Goal: Information Seeking & Learning: Learn about a topic

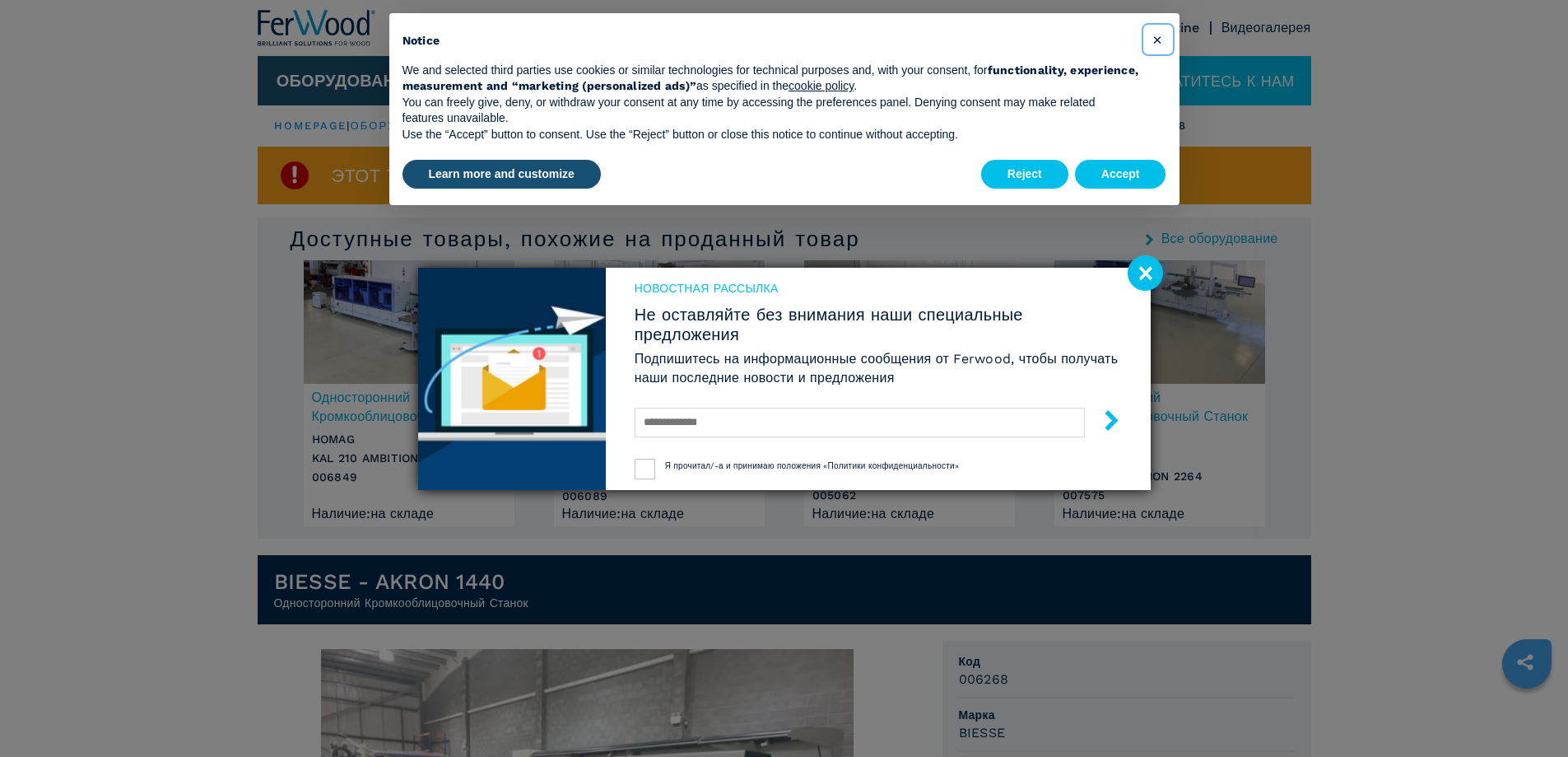
click at [1165, 39] on button "×" at bounding box center [1158, 39] width 27 height 27
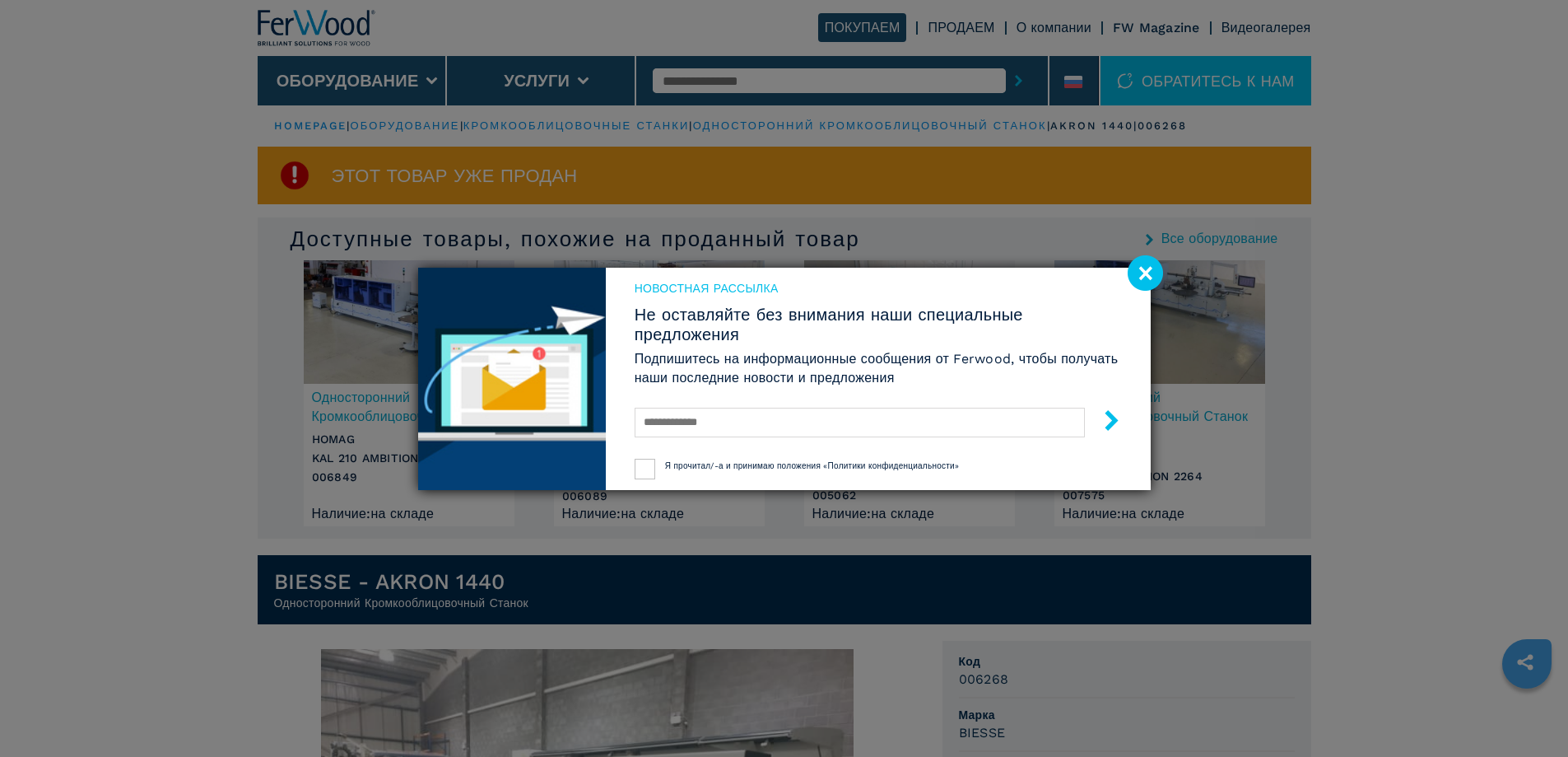
click at [1145, 272] on image at bounding box center [1145, 273] width 35 height 35
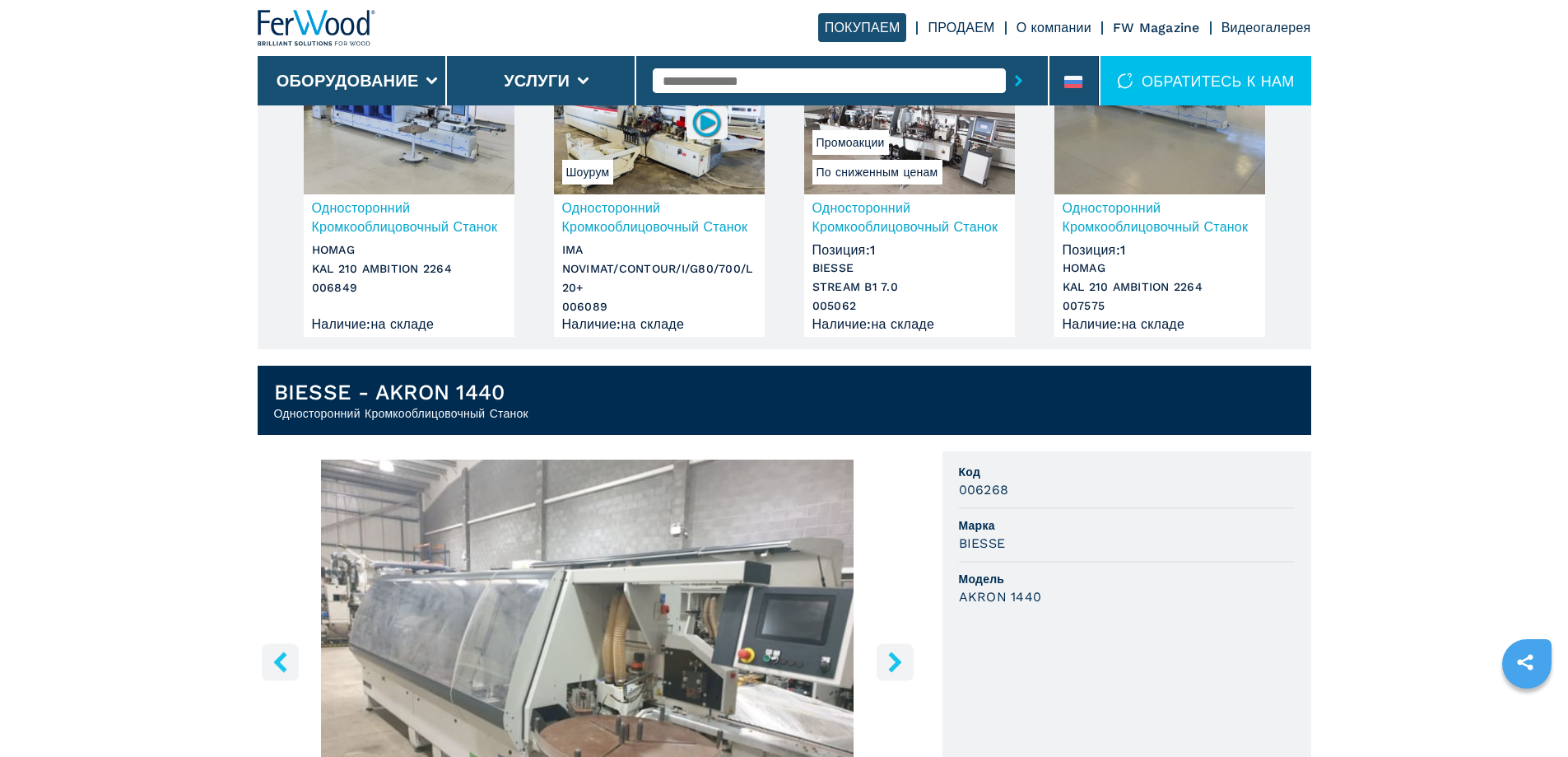
scroll to position [330, 0]
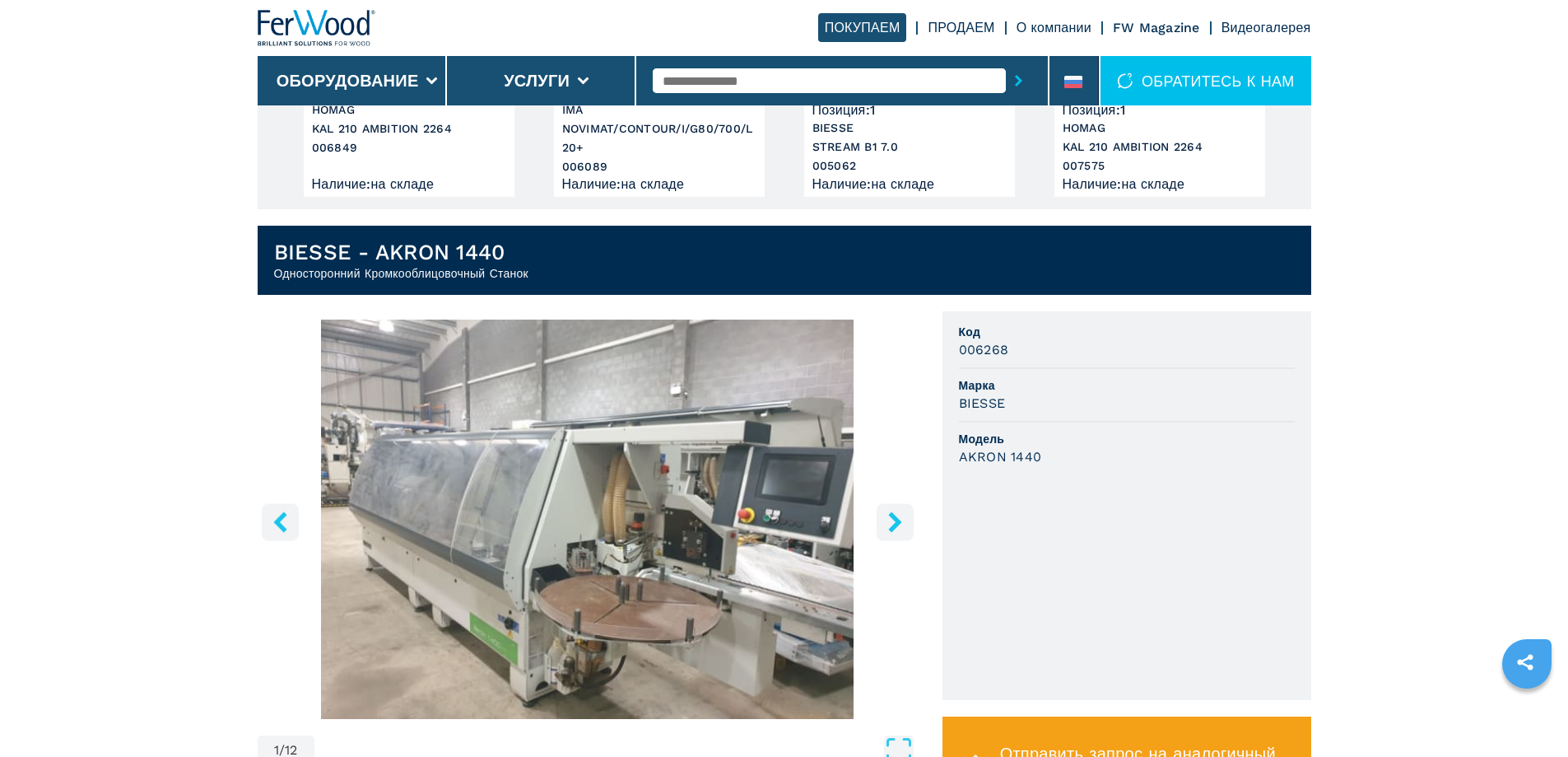
click at [894, 526] on icon "right-button" at bounding box center [895, 522] width 13 height 21
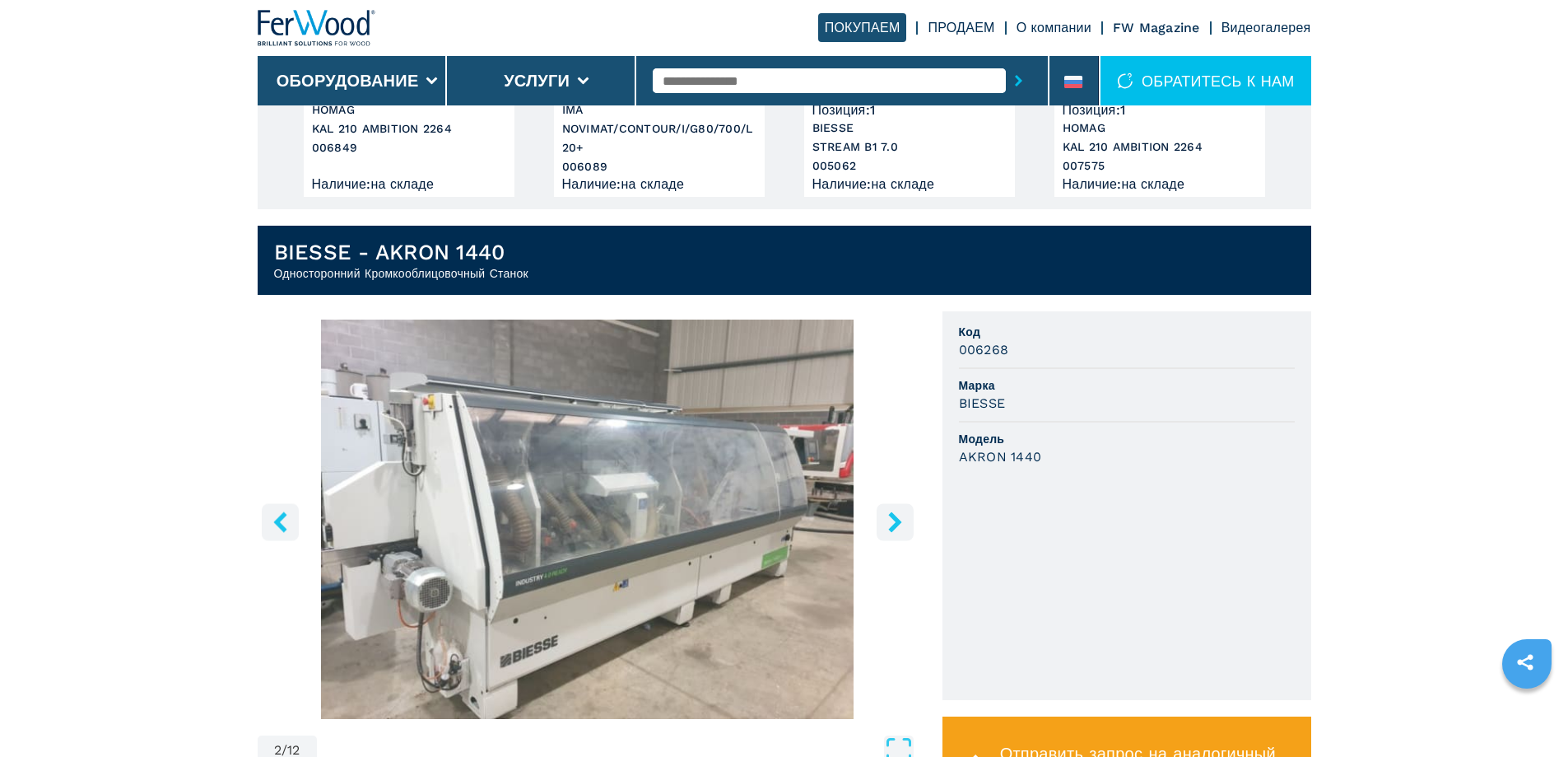
click at [894, 526] on icon "right-button" at bounding box center [895, 522] width 13 height 21
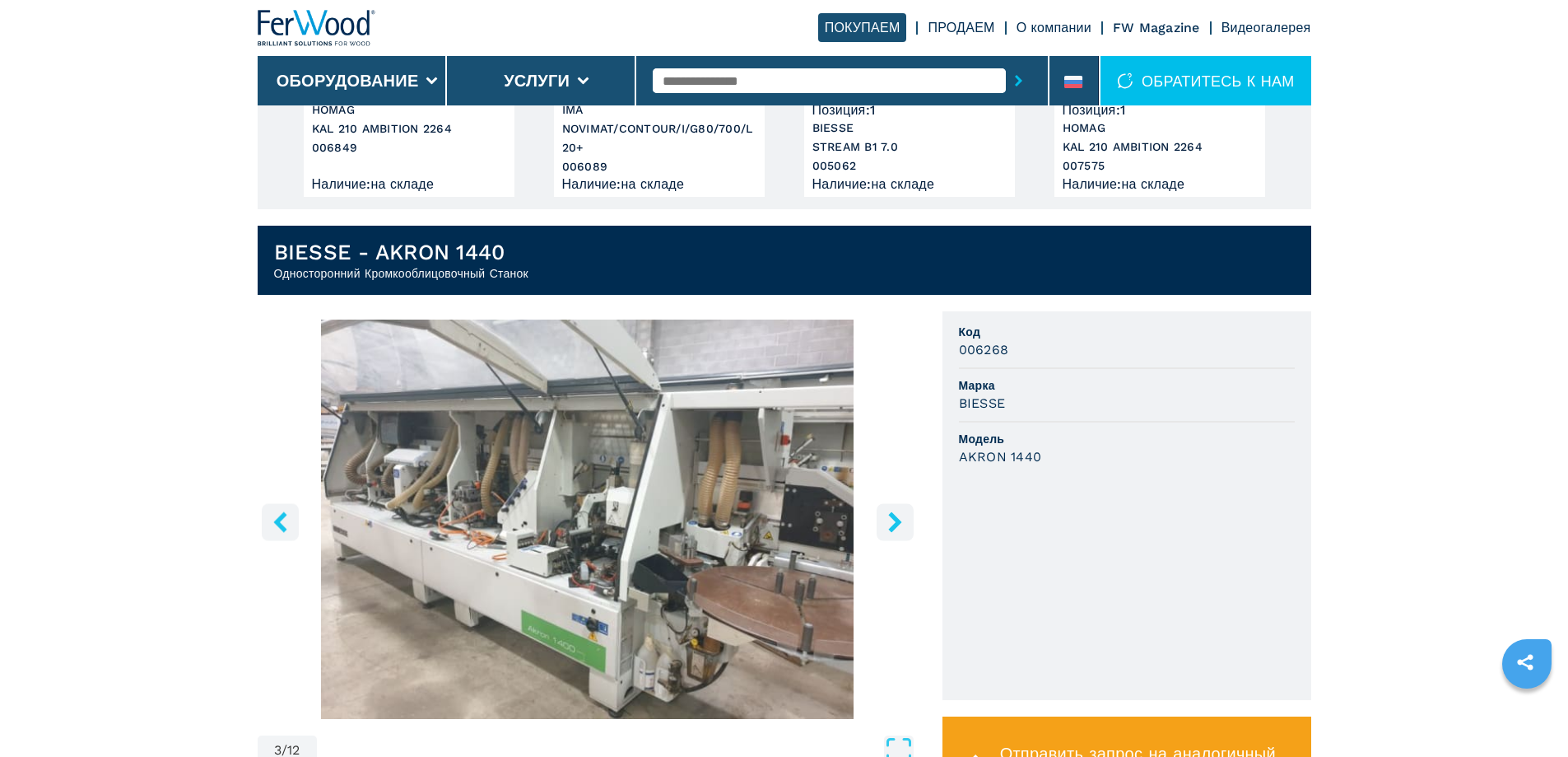
click at [894, 526] on icon "right-button" at bounding box center [895, 522] width 13 height 21
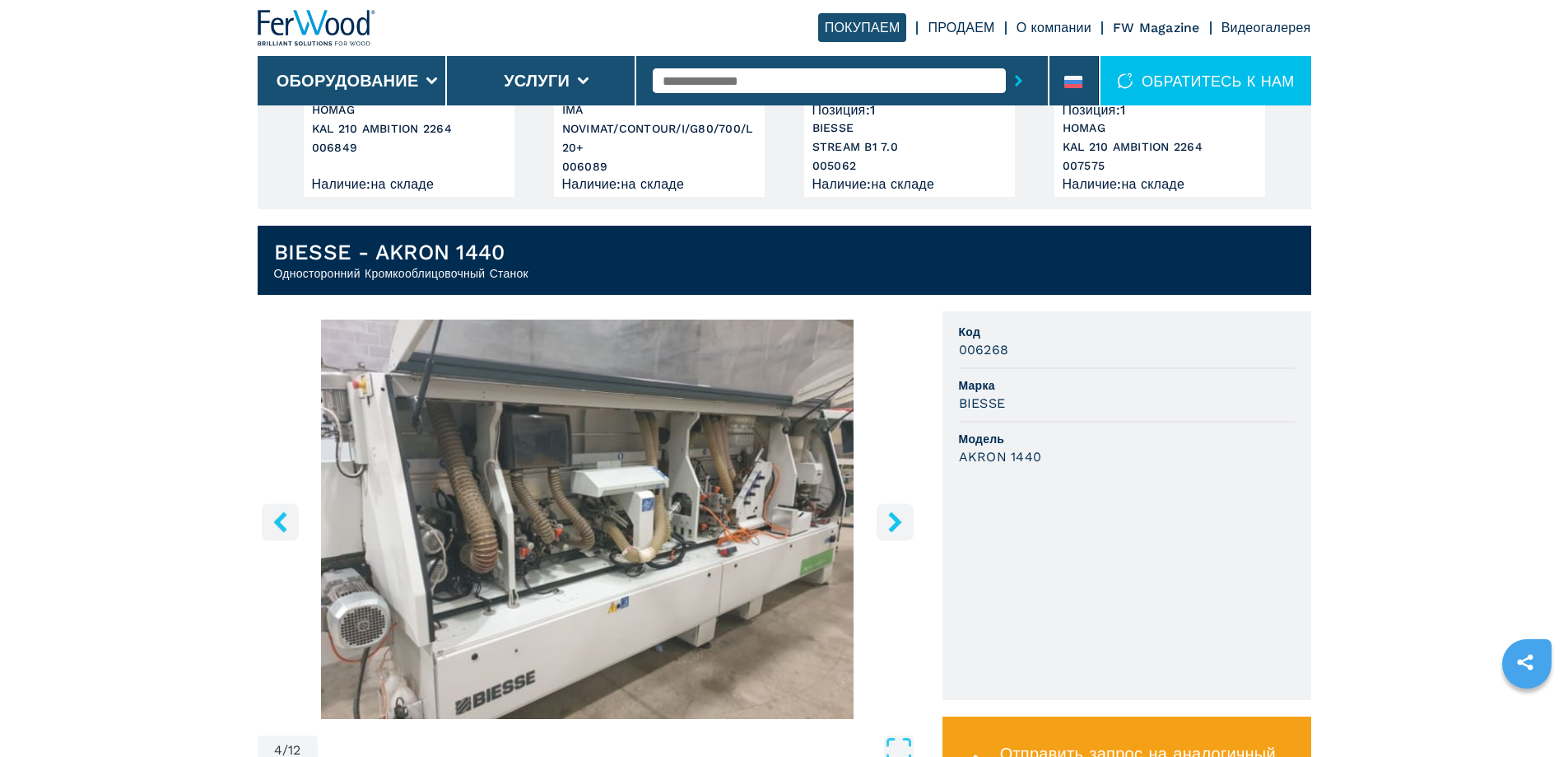
click at [894, 526] on icon "right-button" at bounding box center [895, 522] width 13 height 21
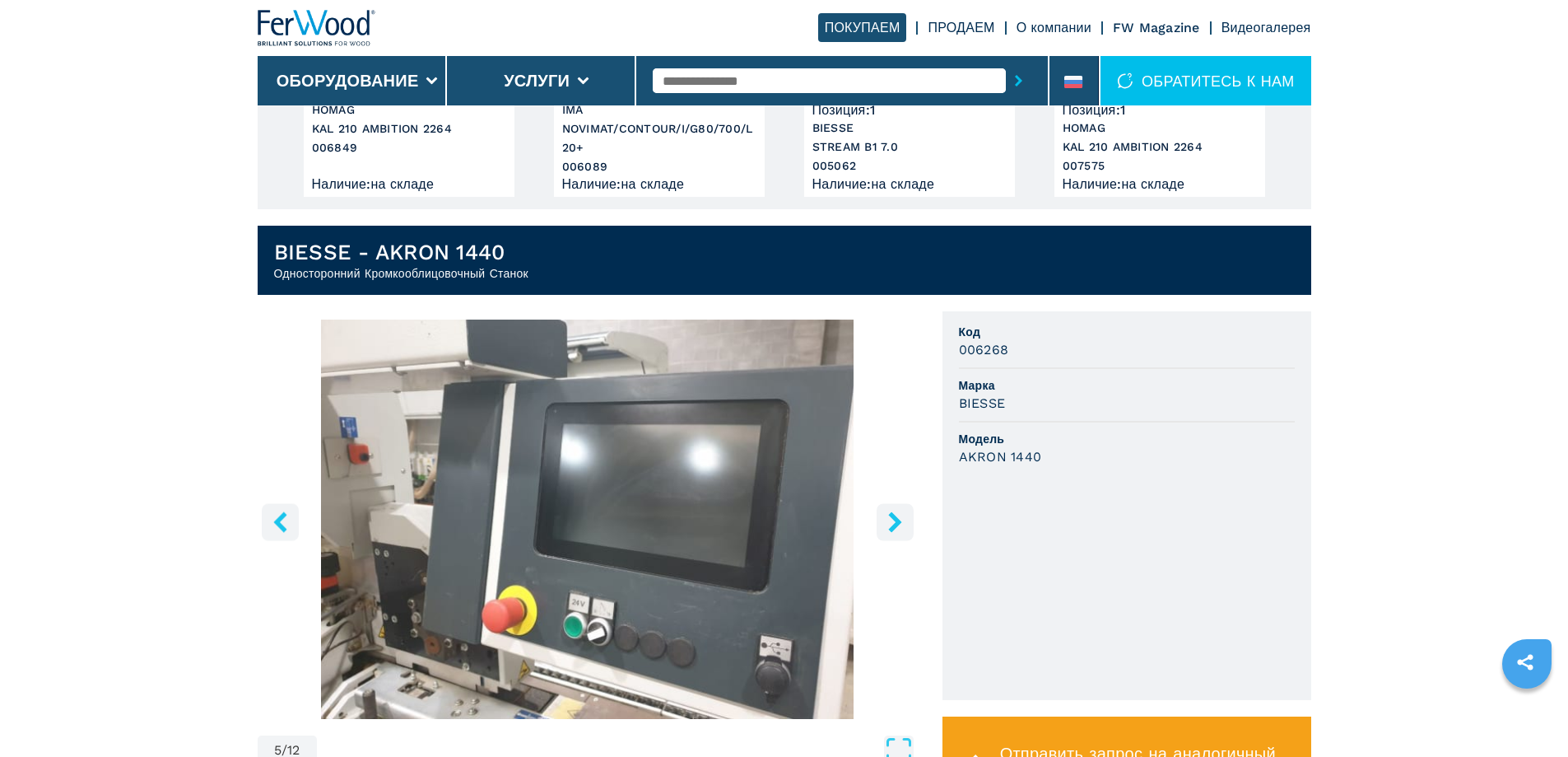
click at [894, 526] on icon "right-button" at bounding box center [895, 522] width 13 height 21
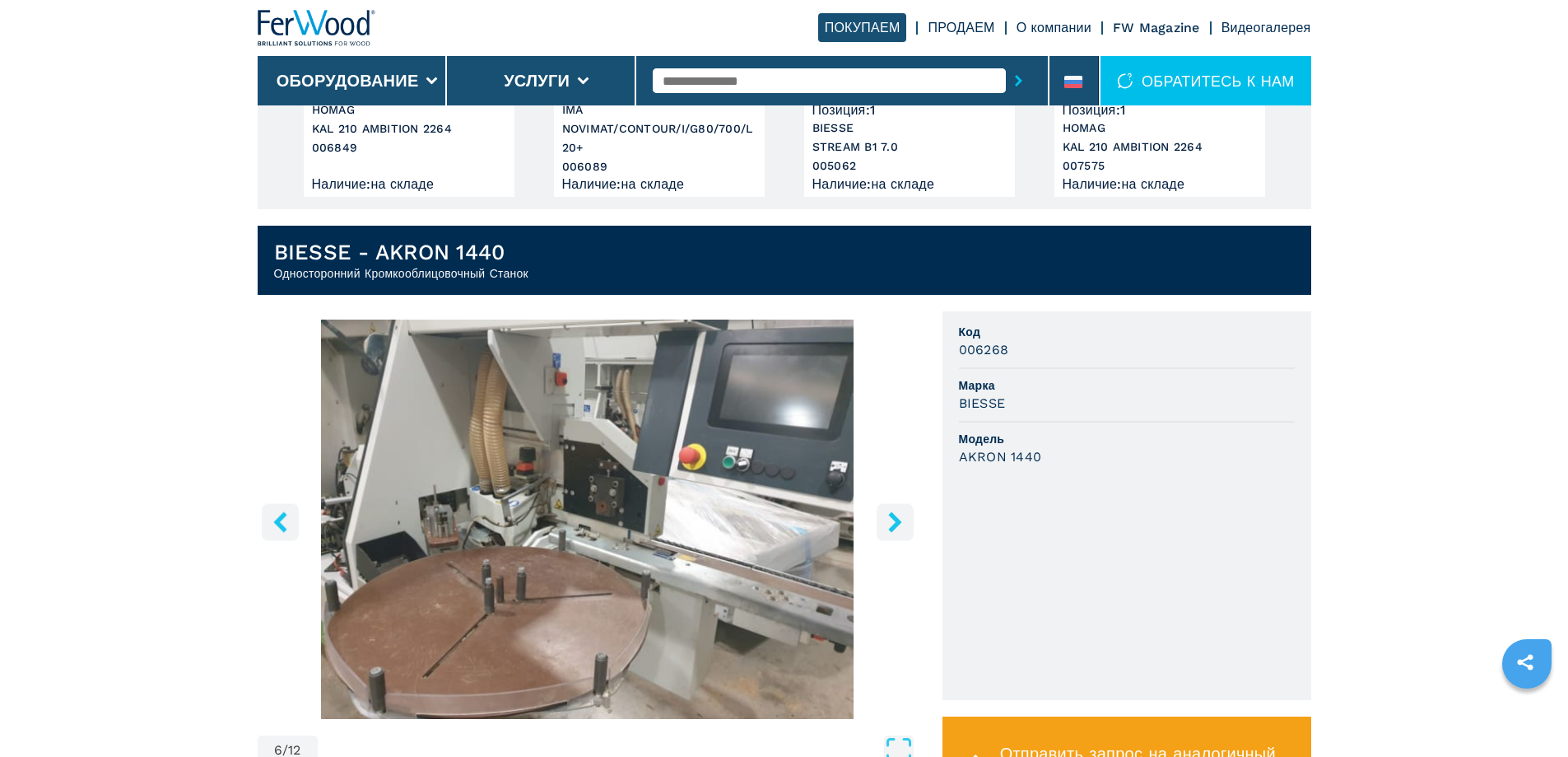
click at [894, 525] on icon "right-button" at bounding box center [895, 522] width 13 height 21
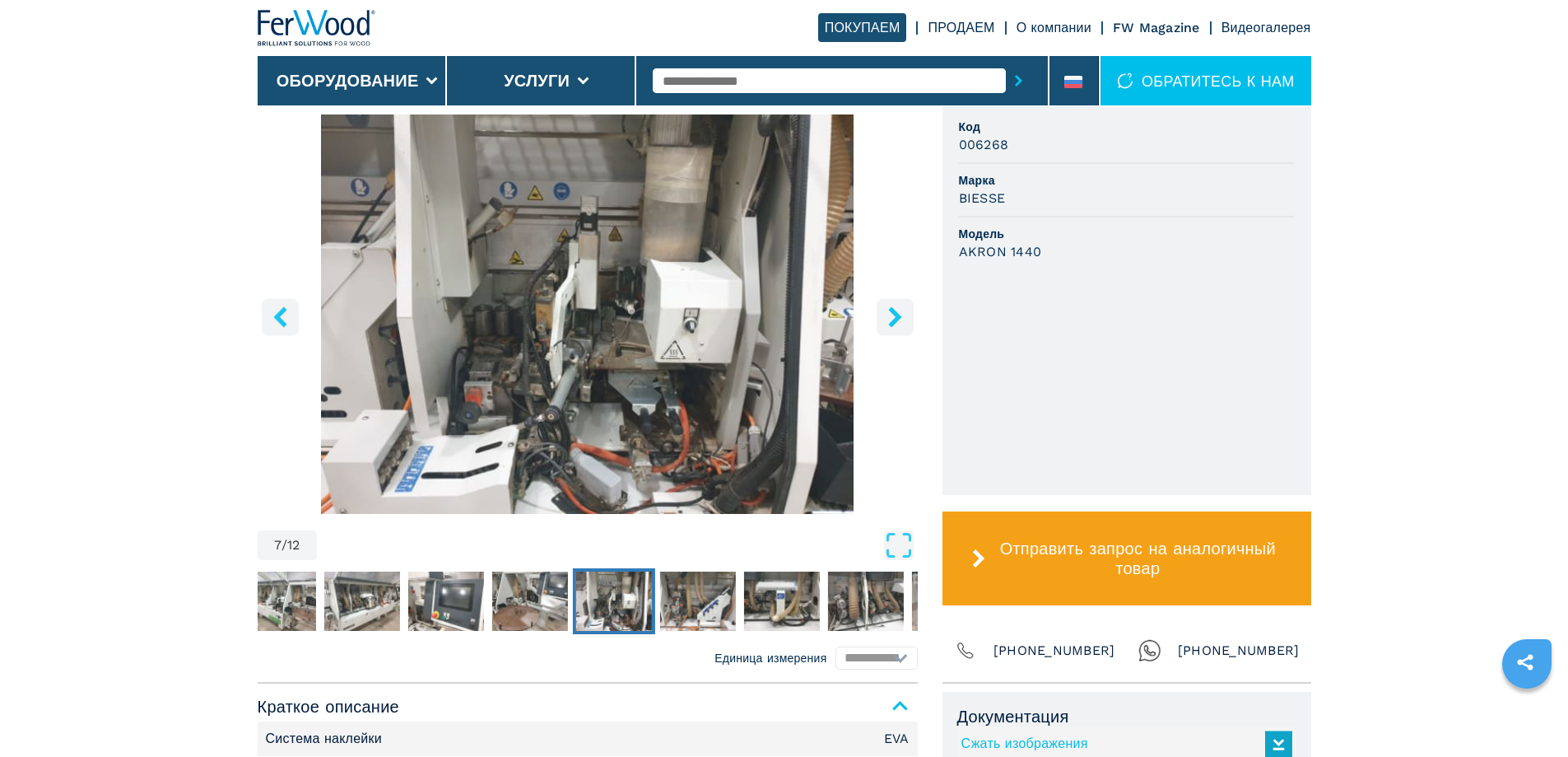
scroll to position [577, 0]
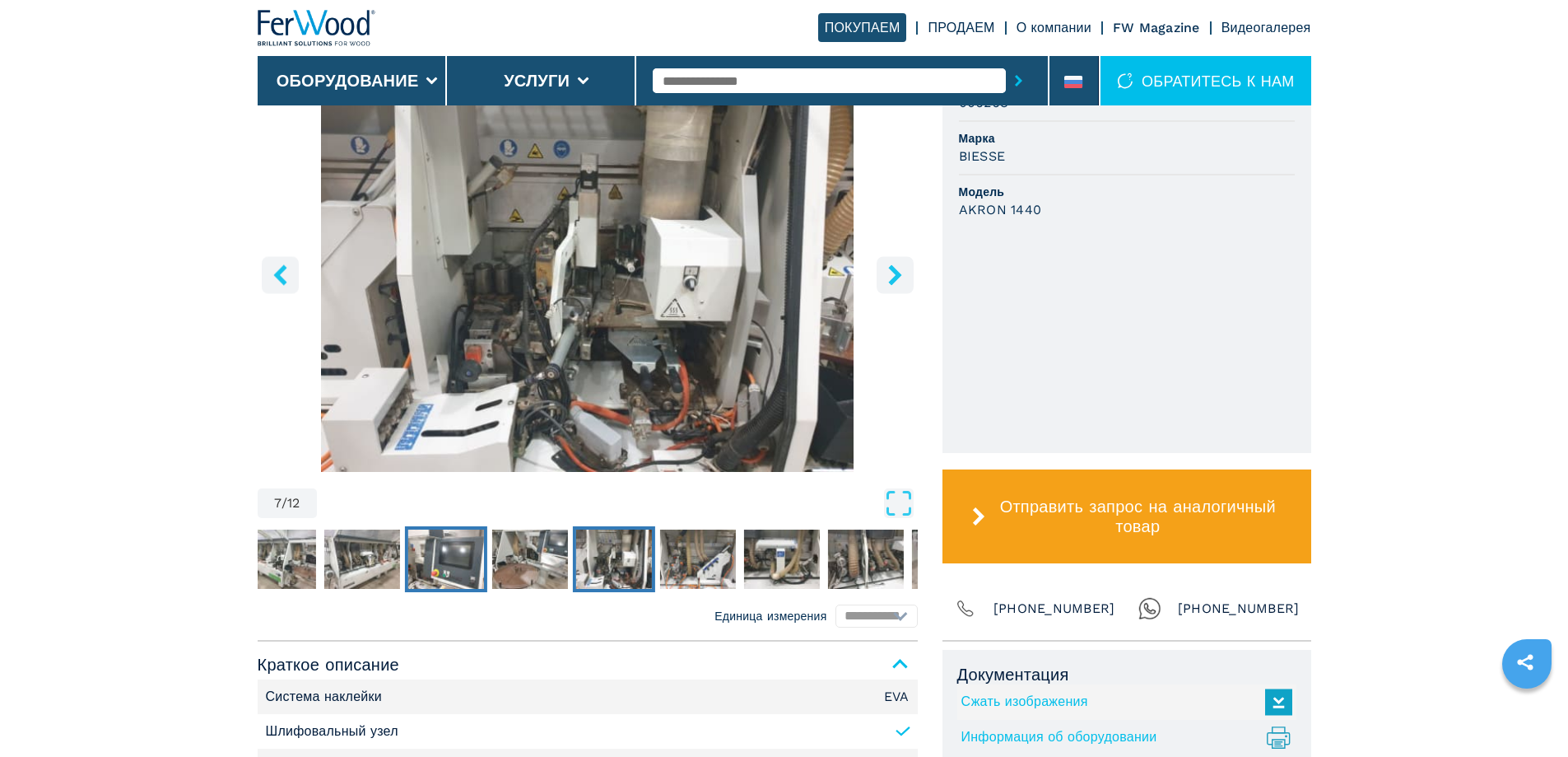
click at [467, 563] on img "Go to Slide 5" at bounding box center [445, 559] width 75 height 59
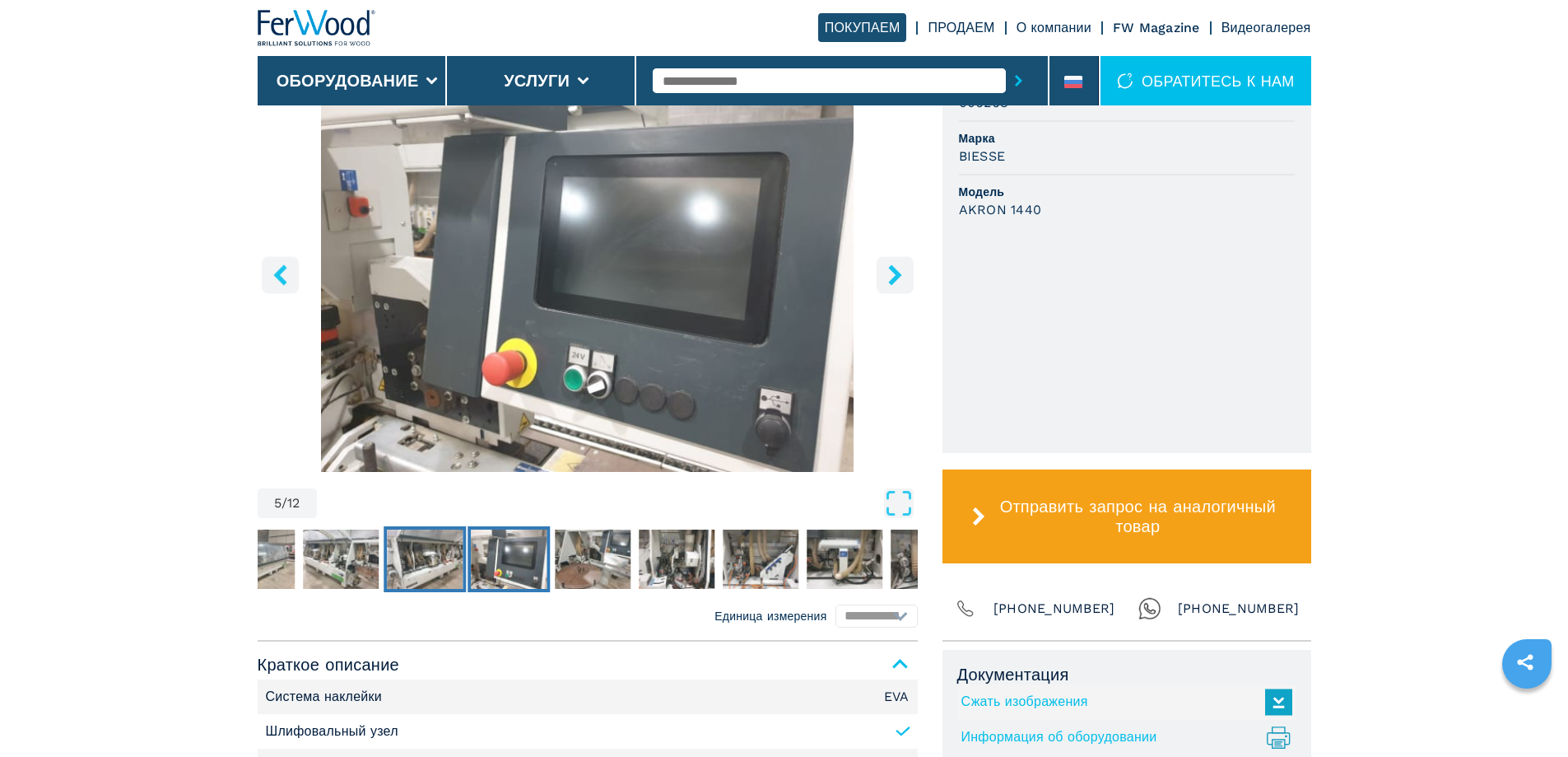
click at [387, 586] on img "Go to Slide 4" at bounding box center [425, 559] width 75 height 59
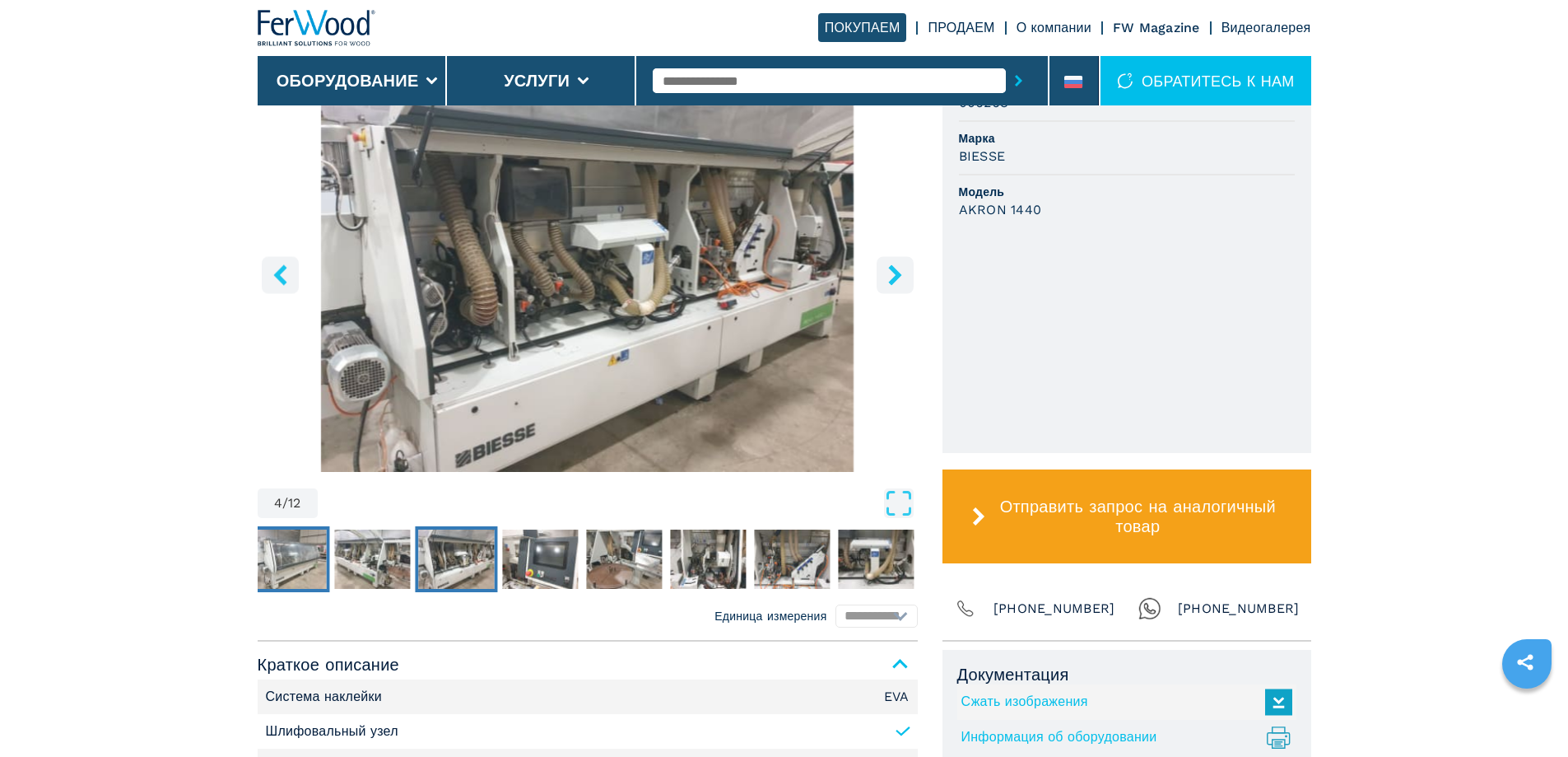
click at [321, 537] on img "Go to Slide 2" at bounding box center [288, 559] width 75 height 59
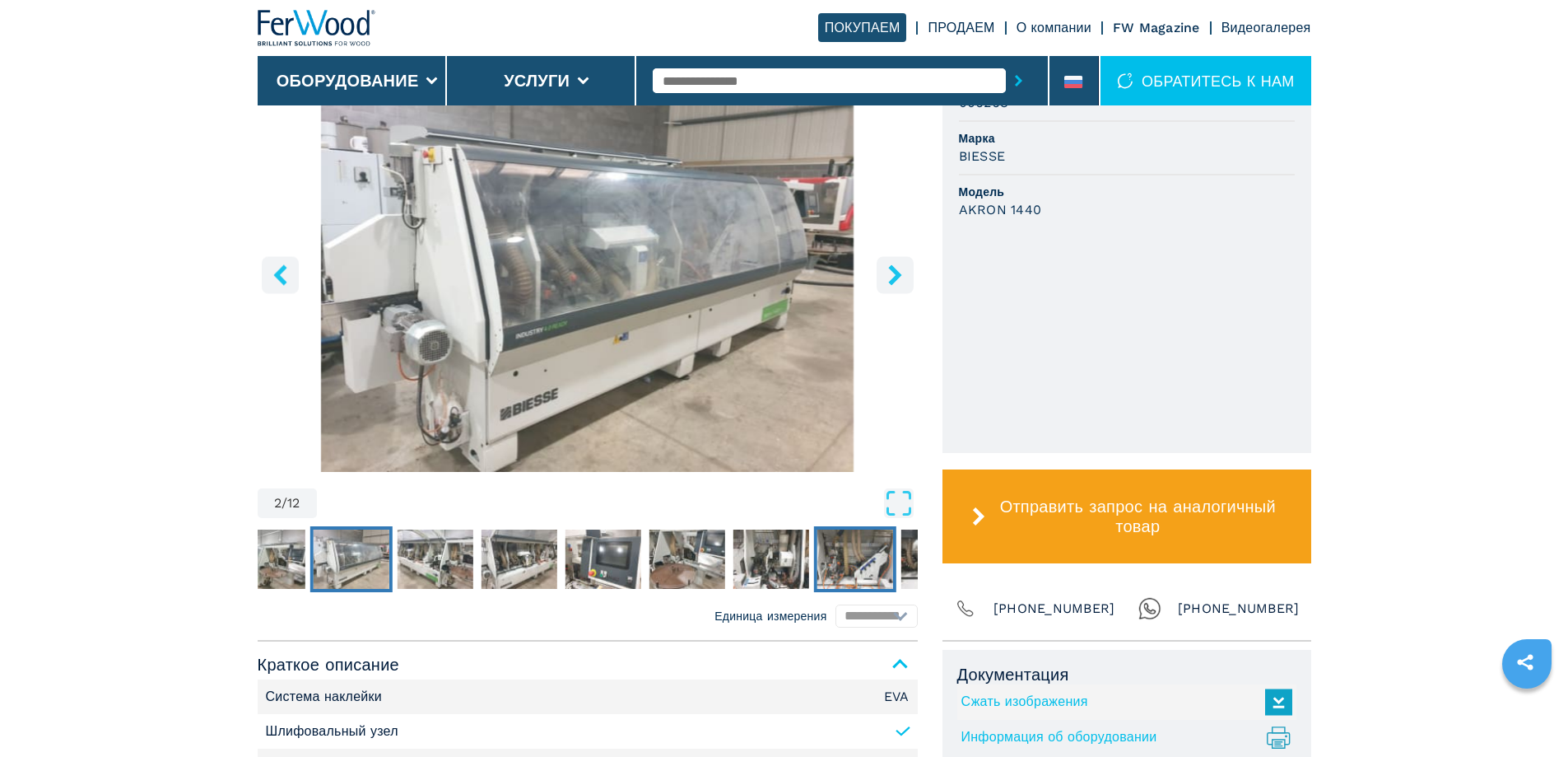
click at [841, 541] on img "Go to Slide 8" at bounding box center [854, 559] width 75 height 59
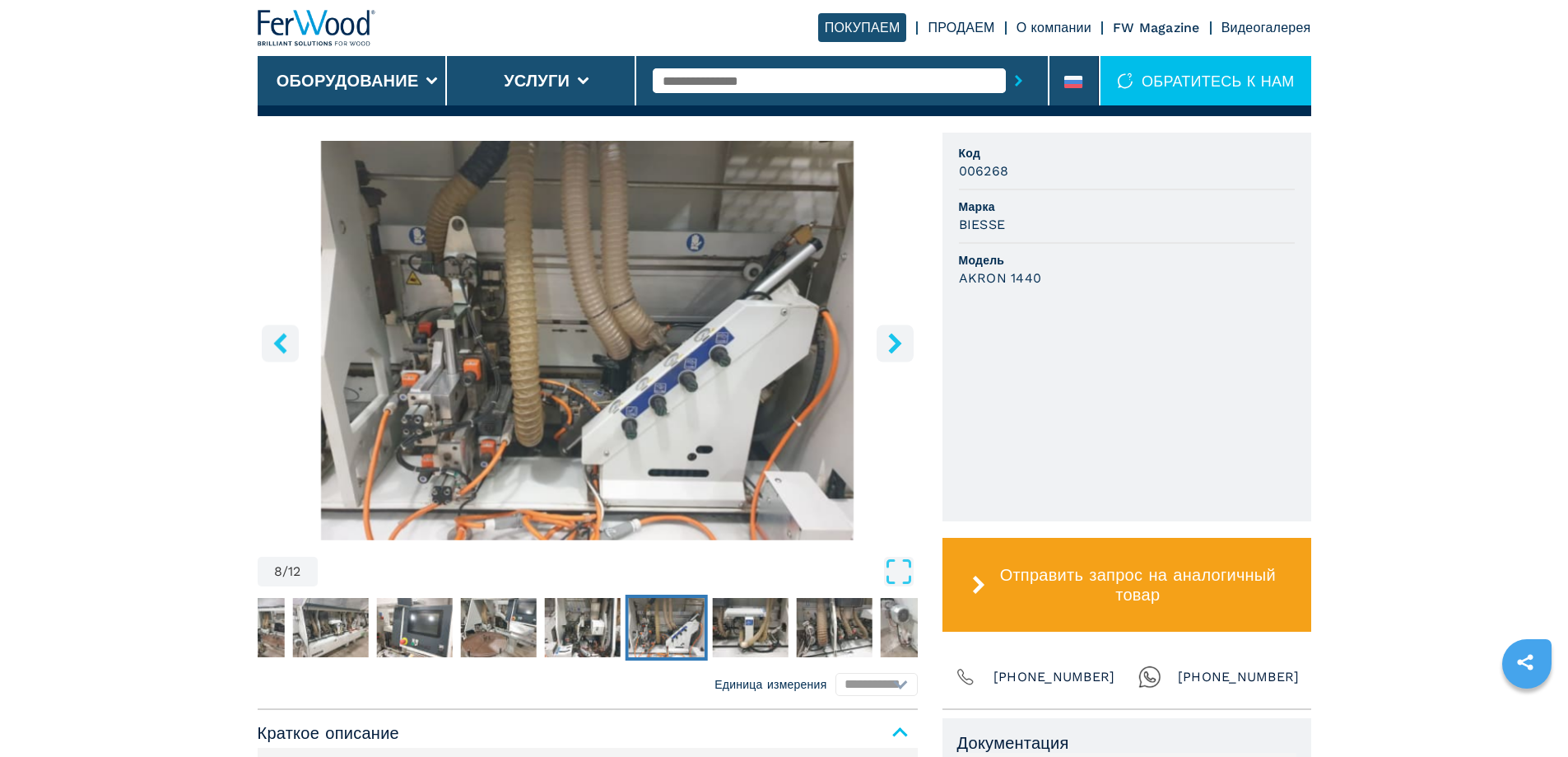
scroll to position [494, 0]
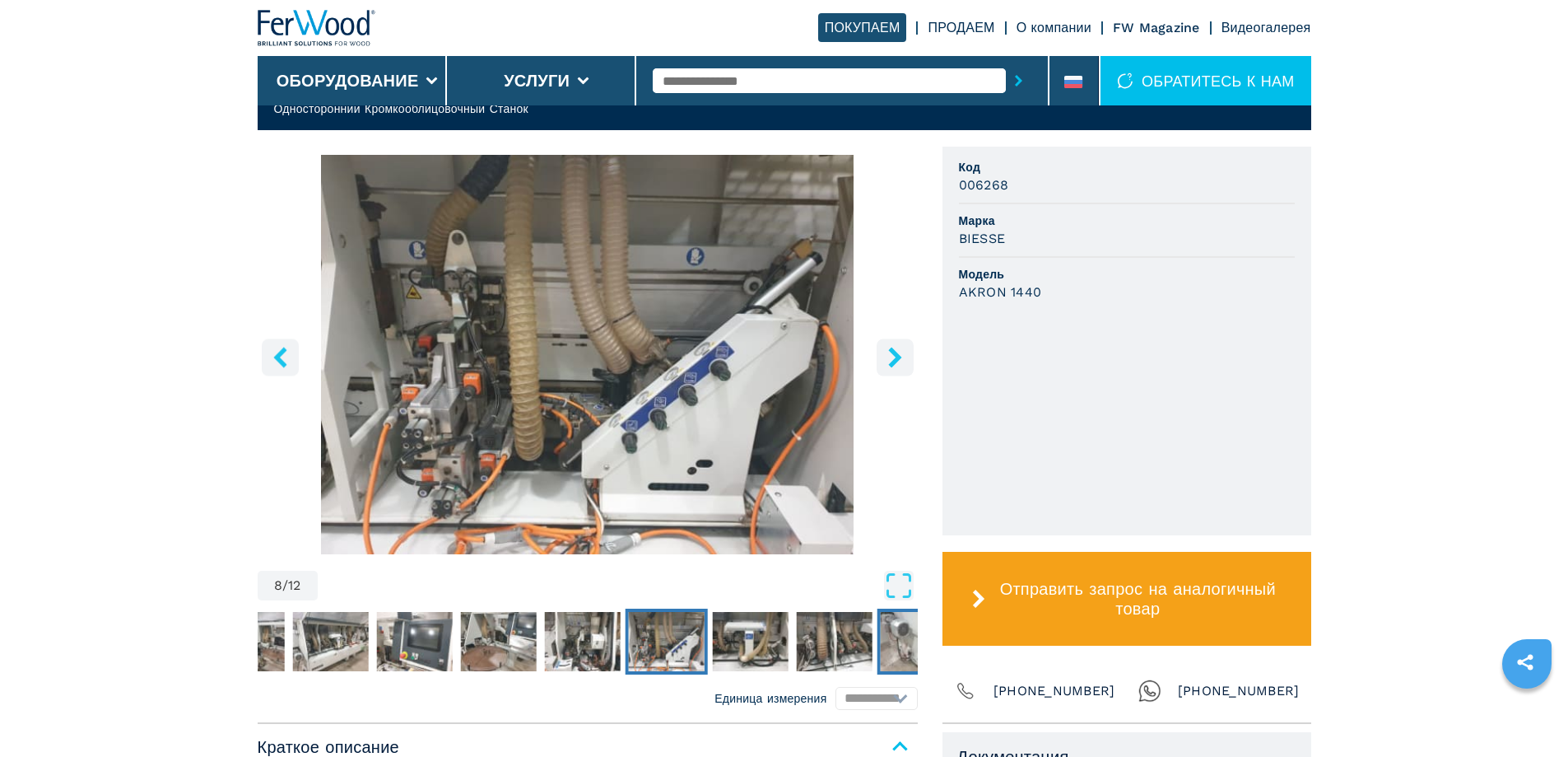
click at [881, 639] on img "Go to Slide 11" at bounding box center [918, 641] width 75 height 59
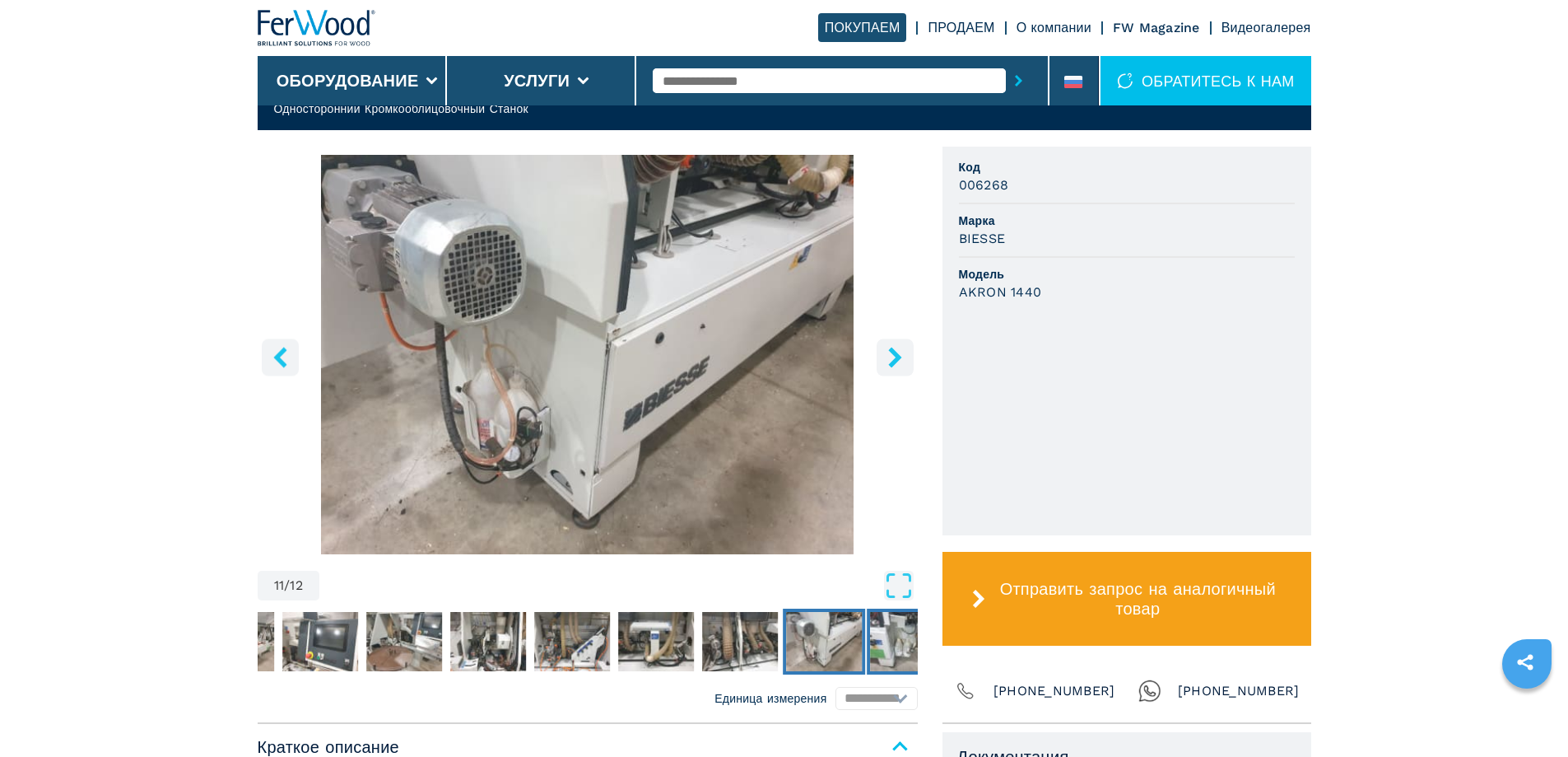
click at [880, 639] on img "Go to Slide 12" at bounding box center [908, 641] width 75 height 59
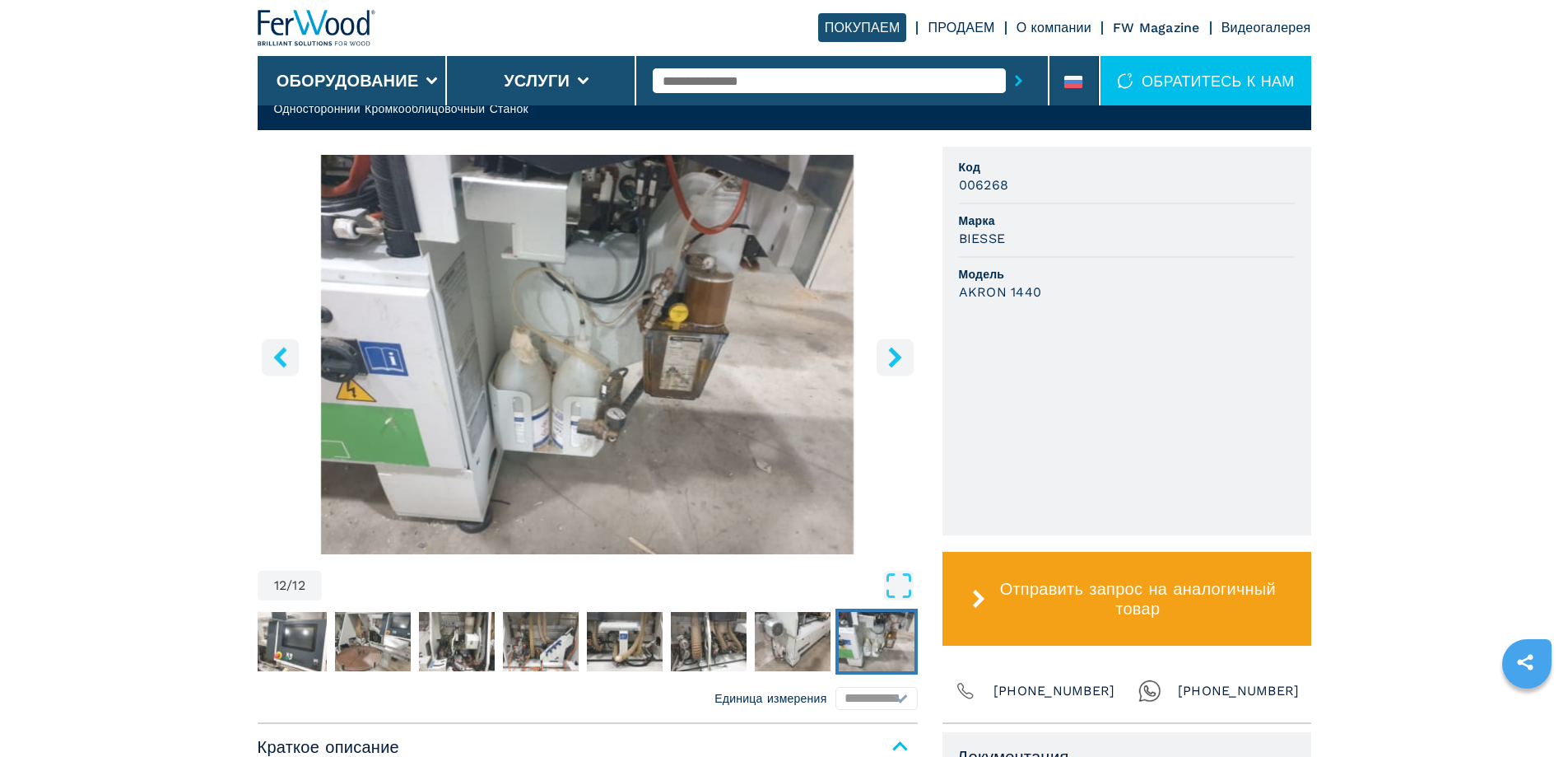
click at [893, 360] on icon "right-button" at bounding box center [895, 357] width 13 height 21
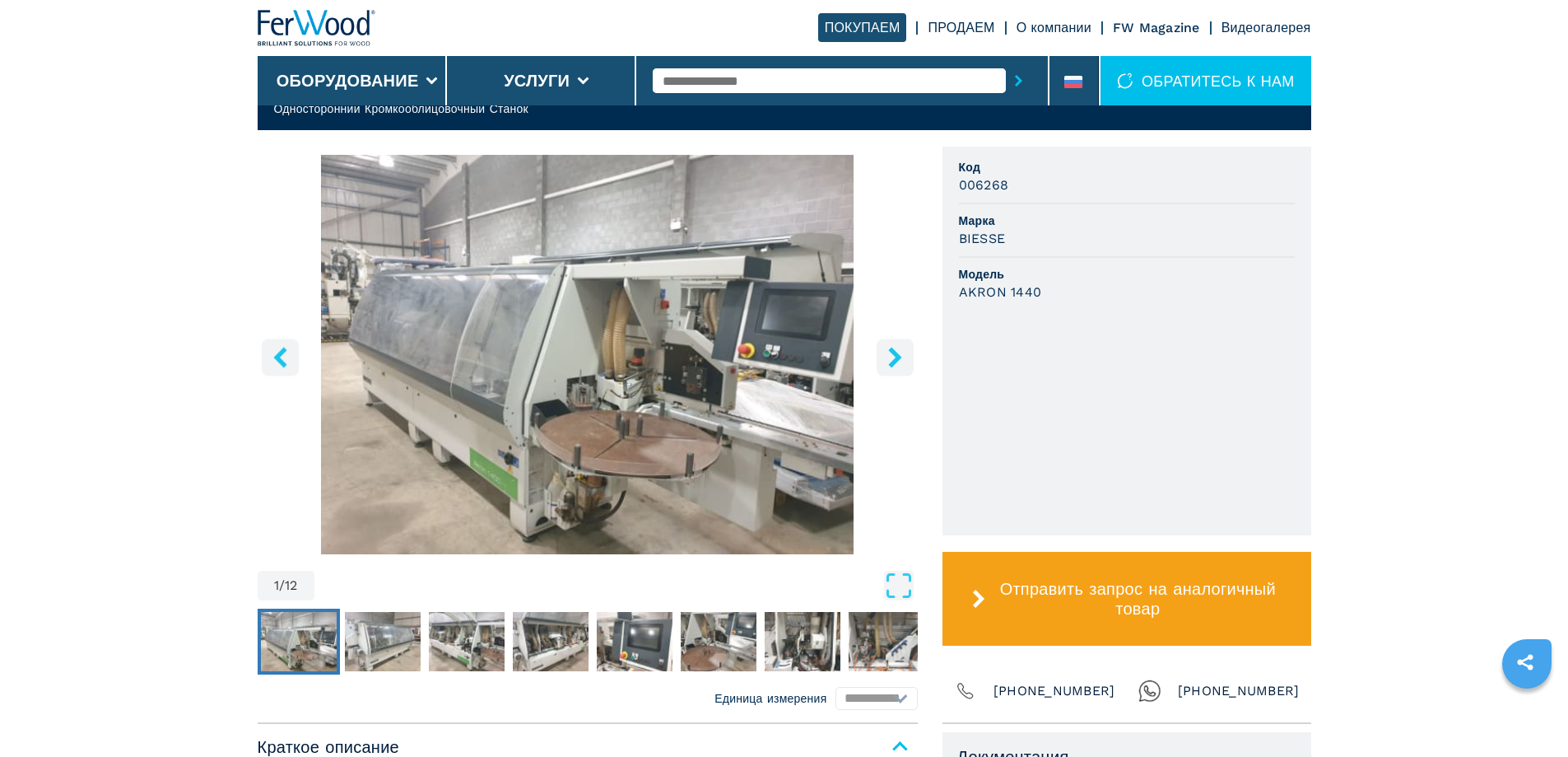
click at [891, 372] on button "right-button" at bounding box center [895, 356] width 37 height 37
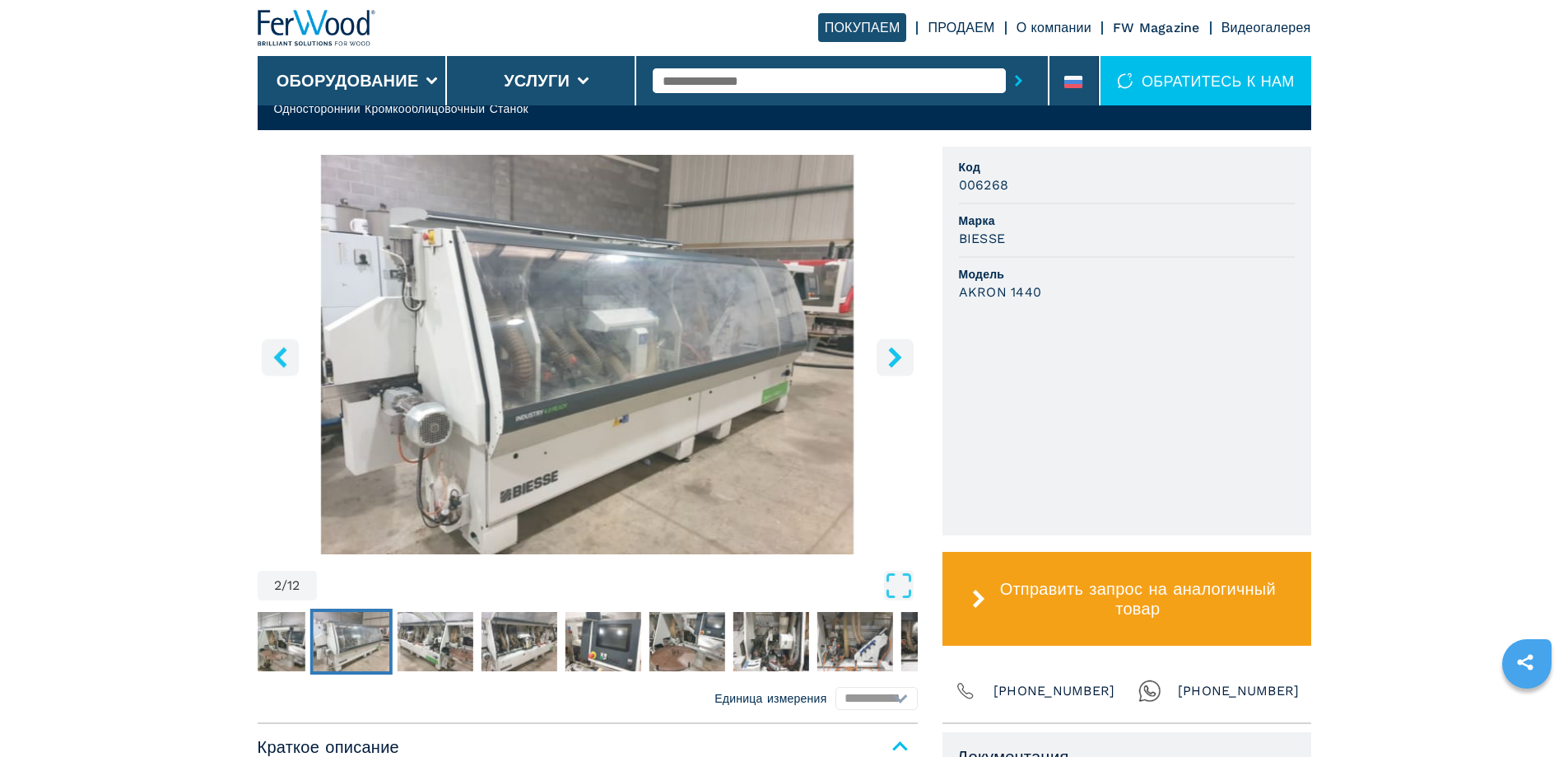
click at [275, 355] on icon "left-button" at bounding box center [280, 357] width 21 height 21
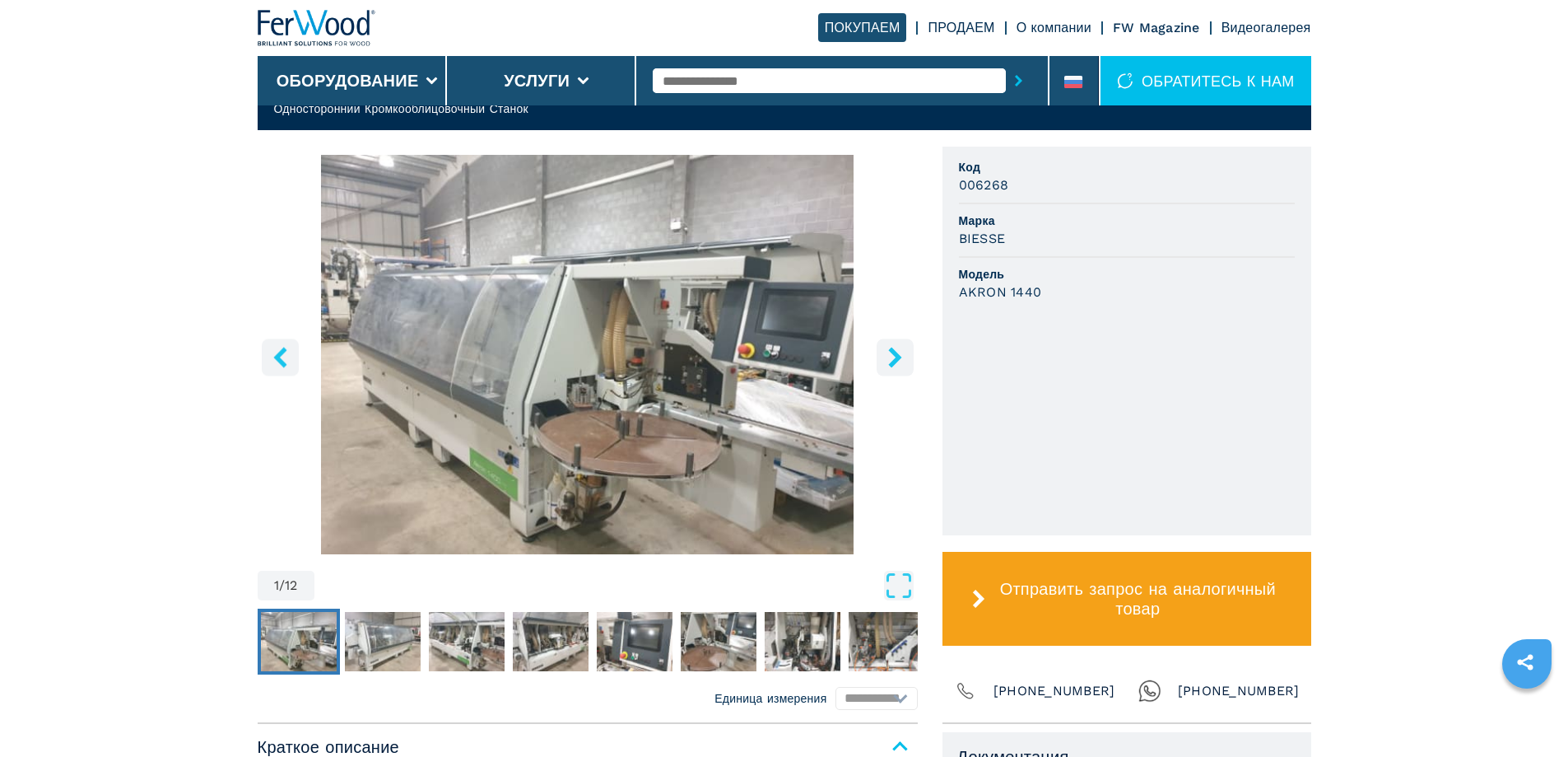
click at [901, 357] on icon "right-button" at bounding box center [895, 357] width 13 height 21
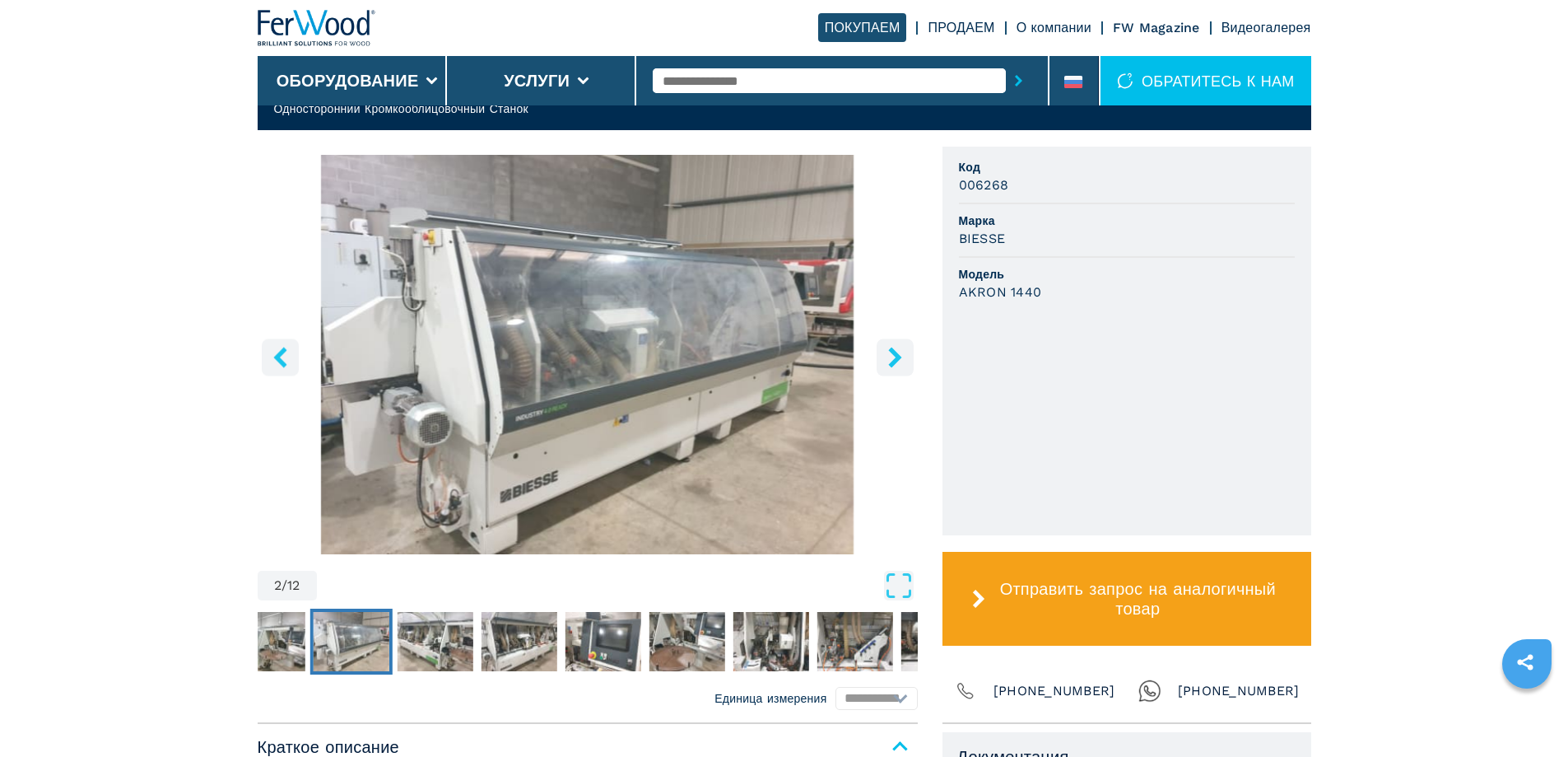
click at [901, 357] on icon "right-button" at bounding box center [895, 357] width 13 height 21
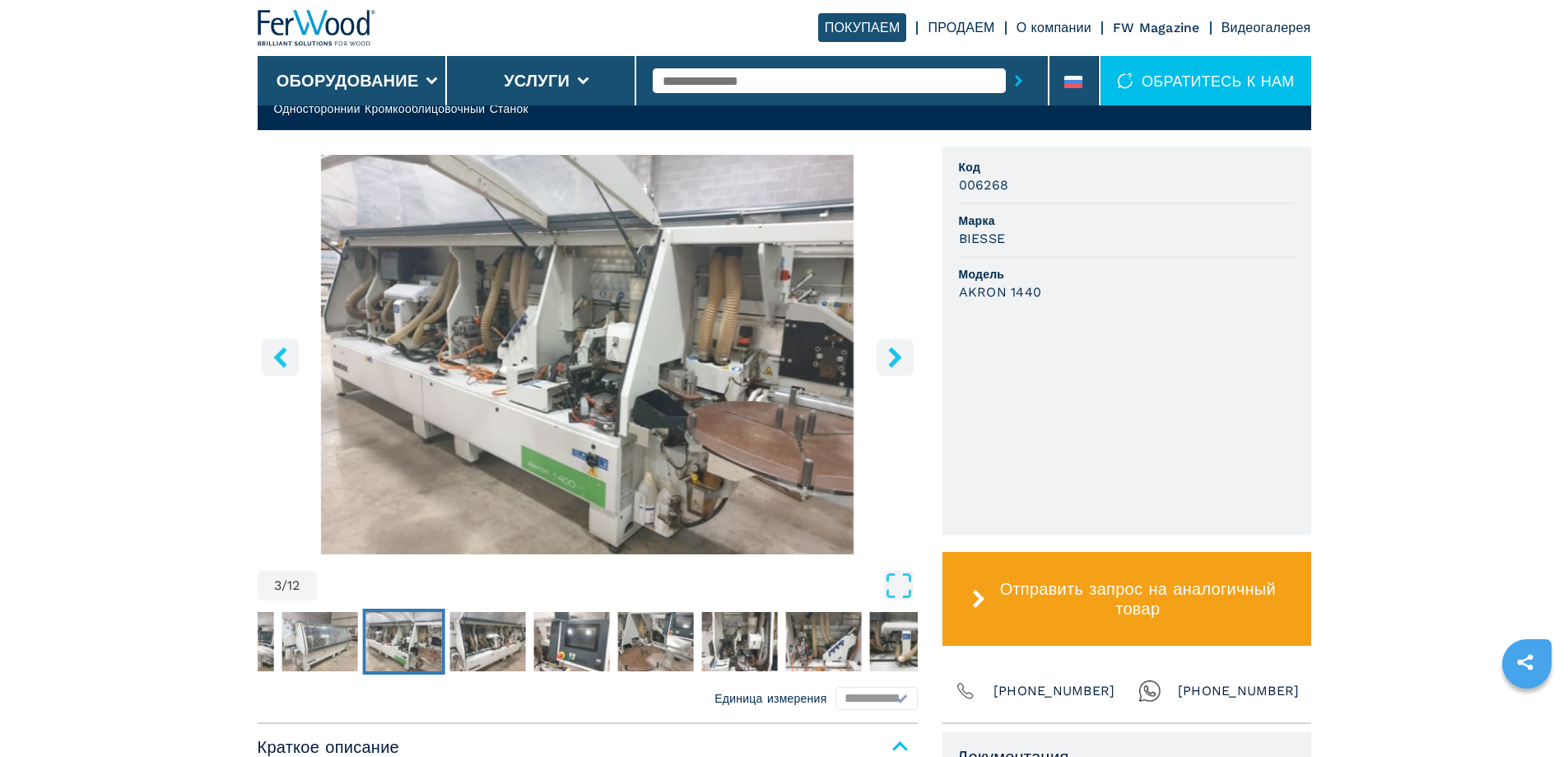
click at [901, 357] on icon "right-button" at bounding box center [895, 357] width 13 height 21
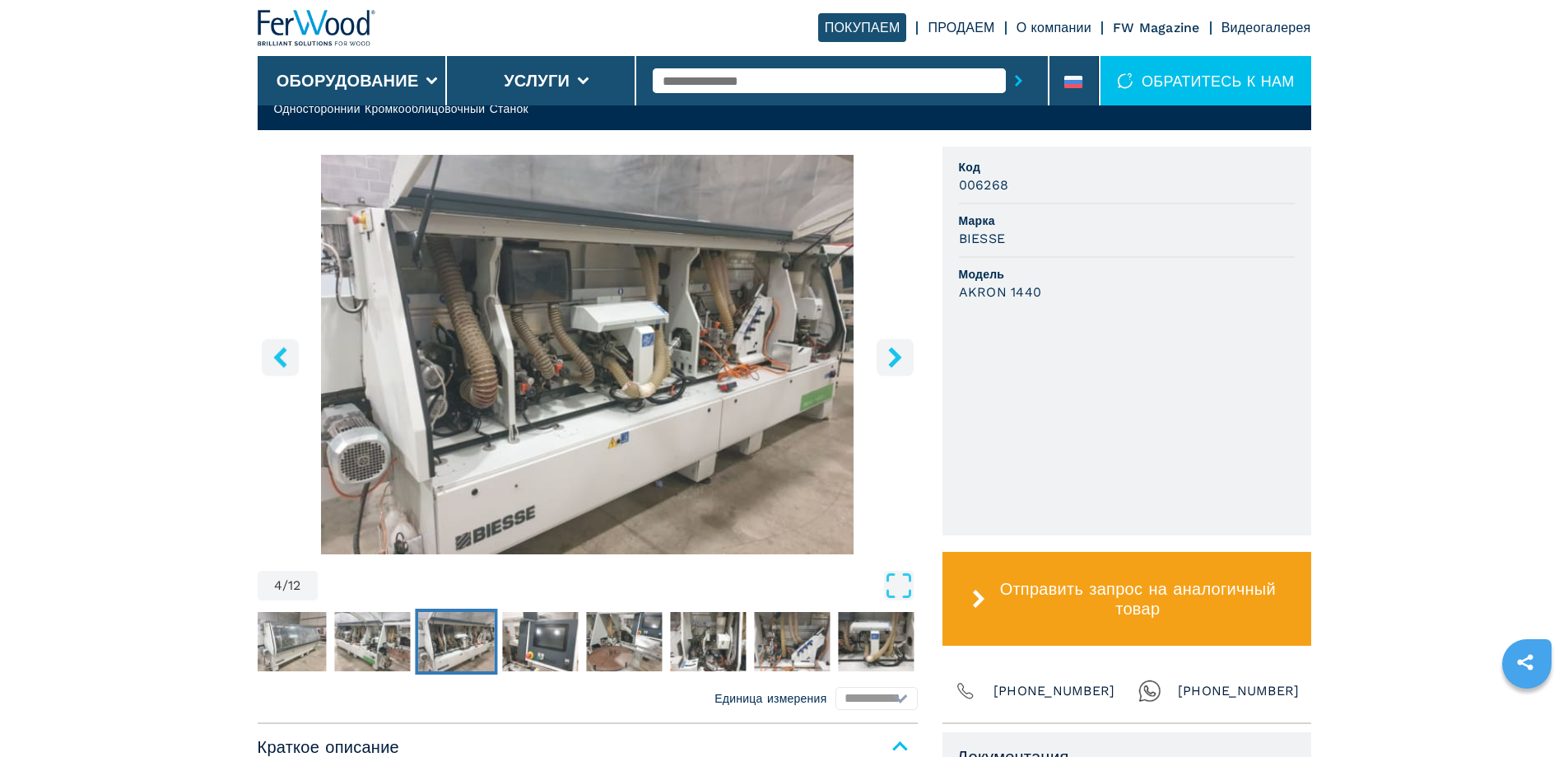
click at [901, 357] on icon "right-button" at bounding box center [895, 357] width 13 height 21
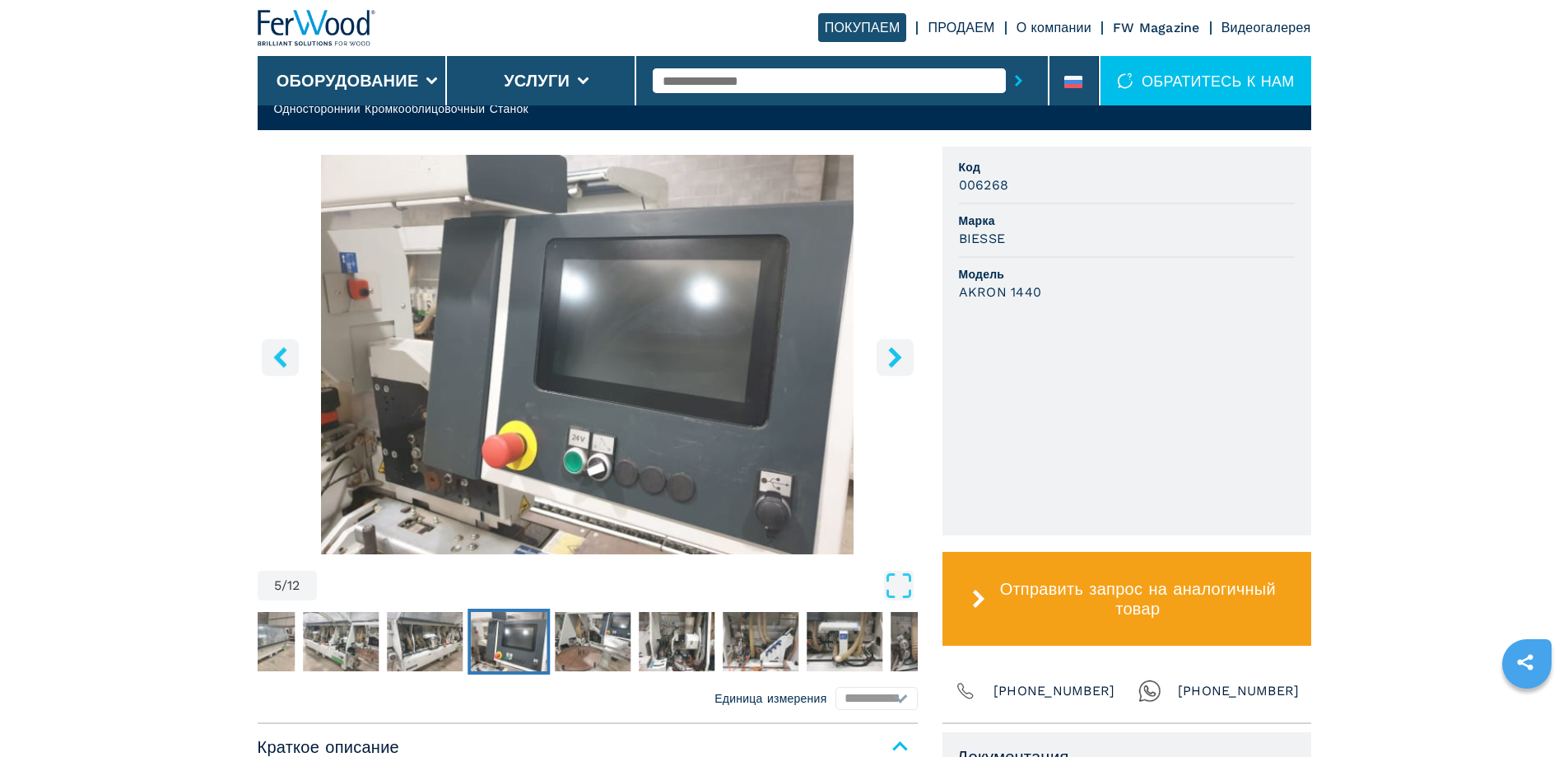
click at [901, 357] on icon "right-button" at bounding box center [895, 357] width 13 height 21
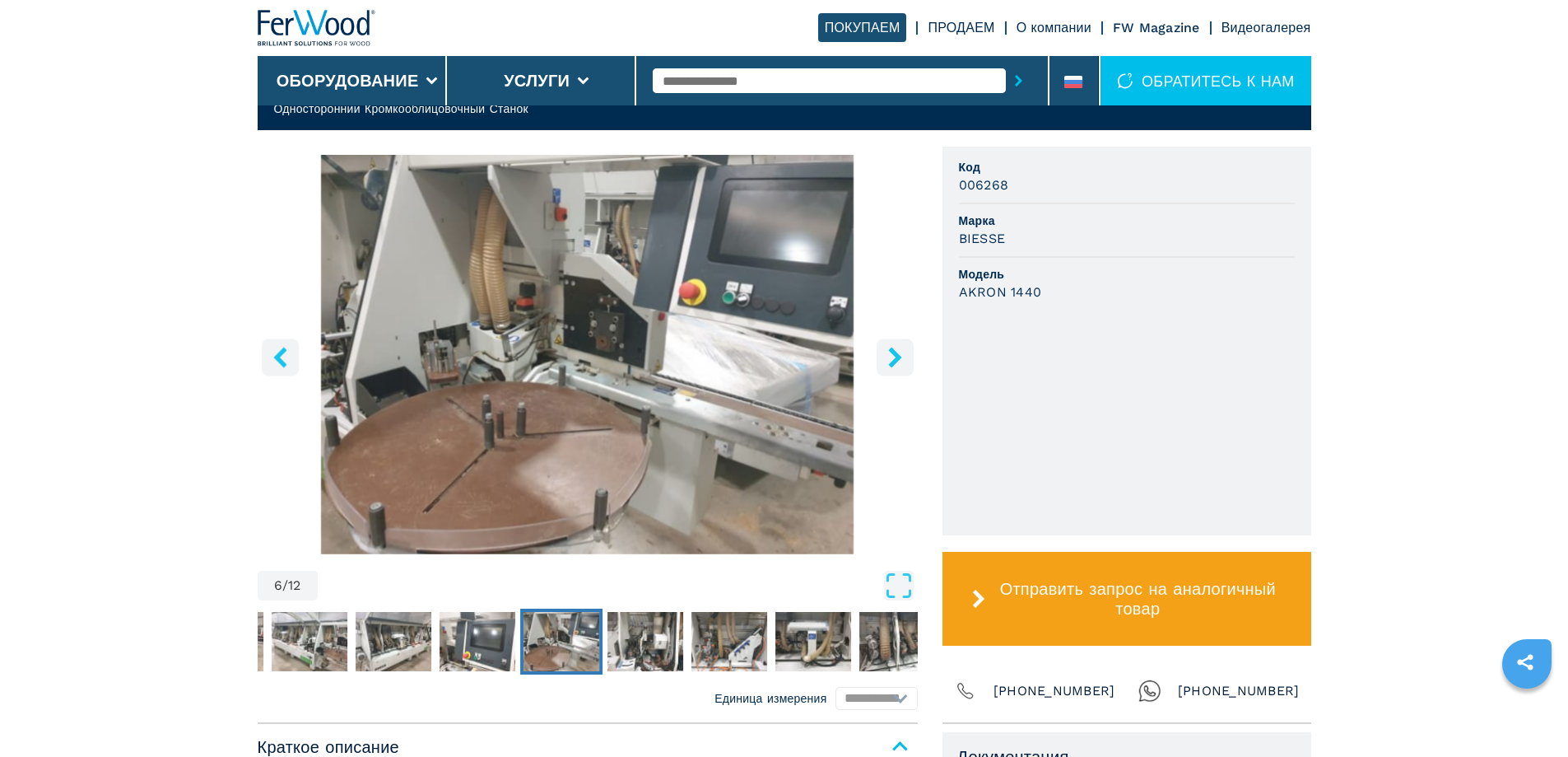
click at [901, 357] on icon "right-button" at bounding box center [895, 357] width 13 height 21
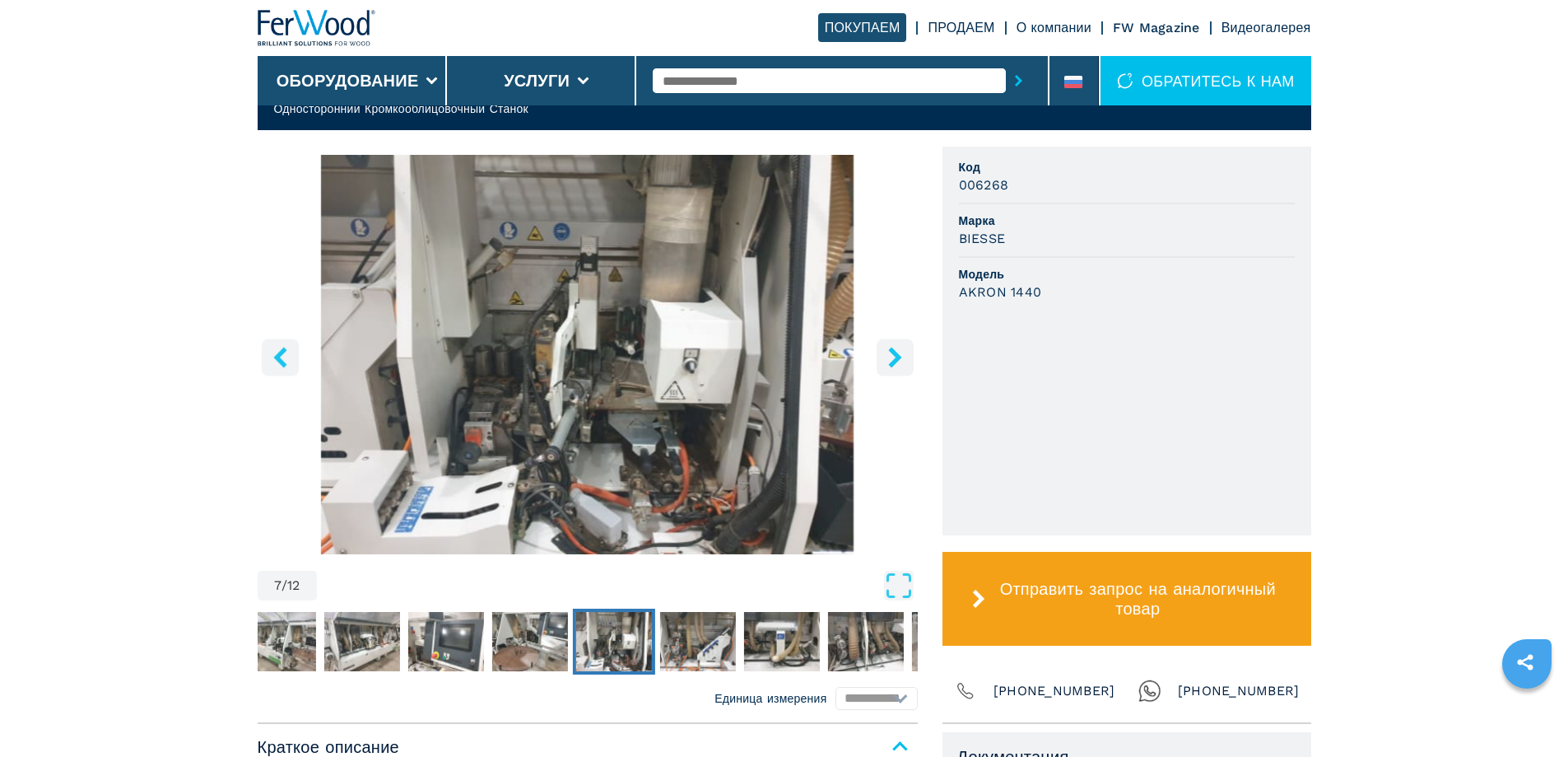
click at [901, 357] on icon "right-button" at bounding box center [895, 357] width 13 height 21
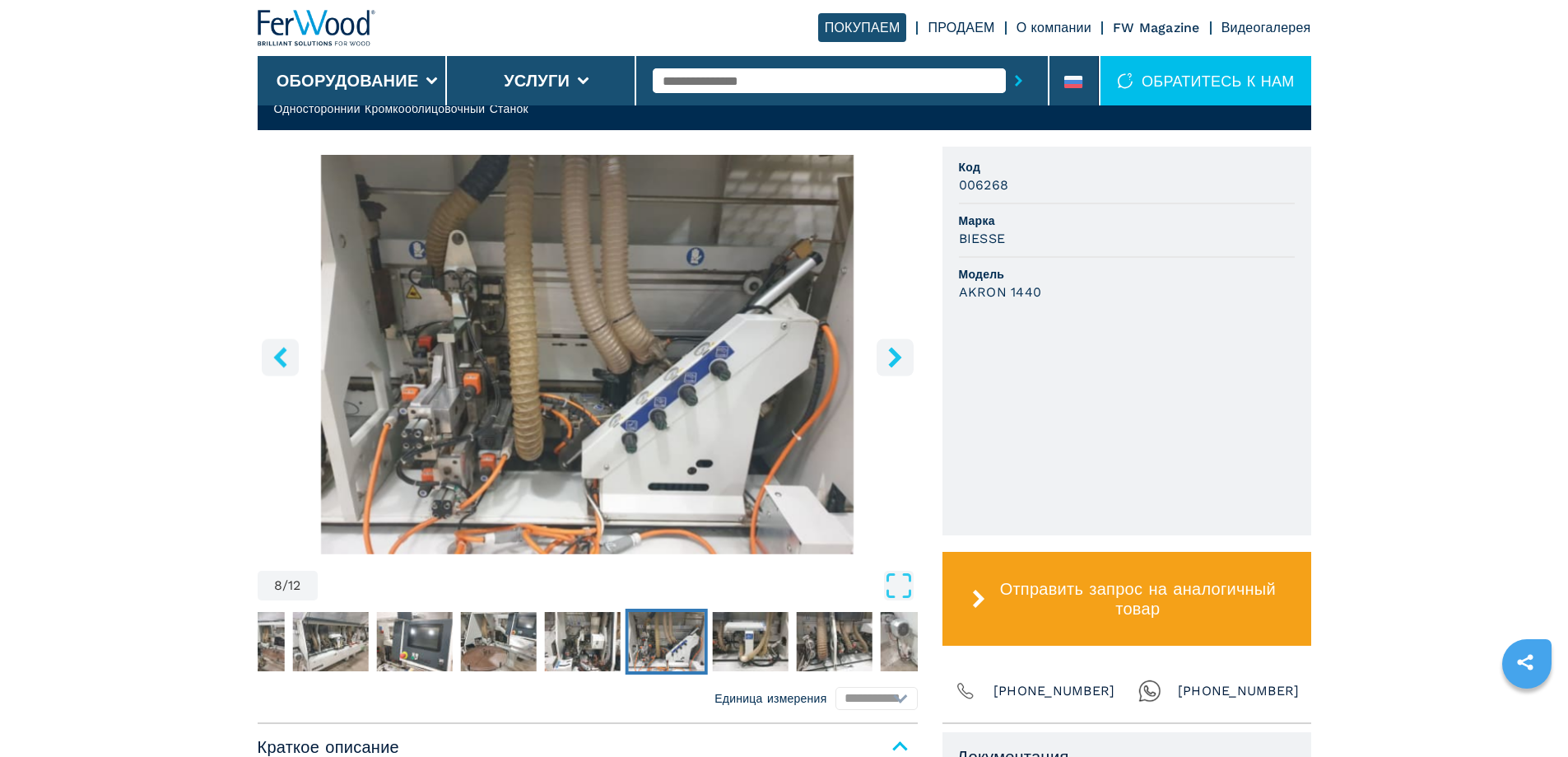
click at [901, 357] on icon "right-button" at bounding box center [895, 357] width 13 height 21
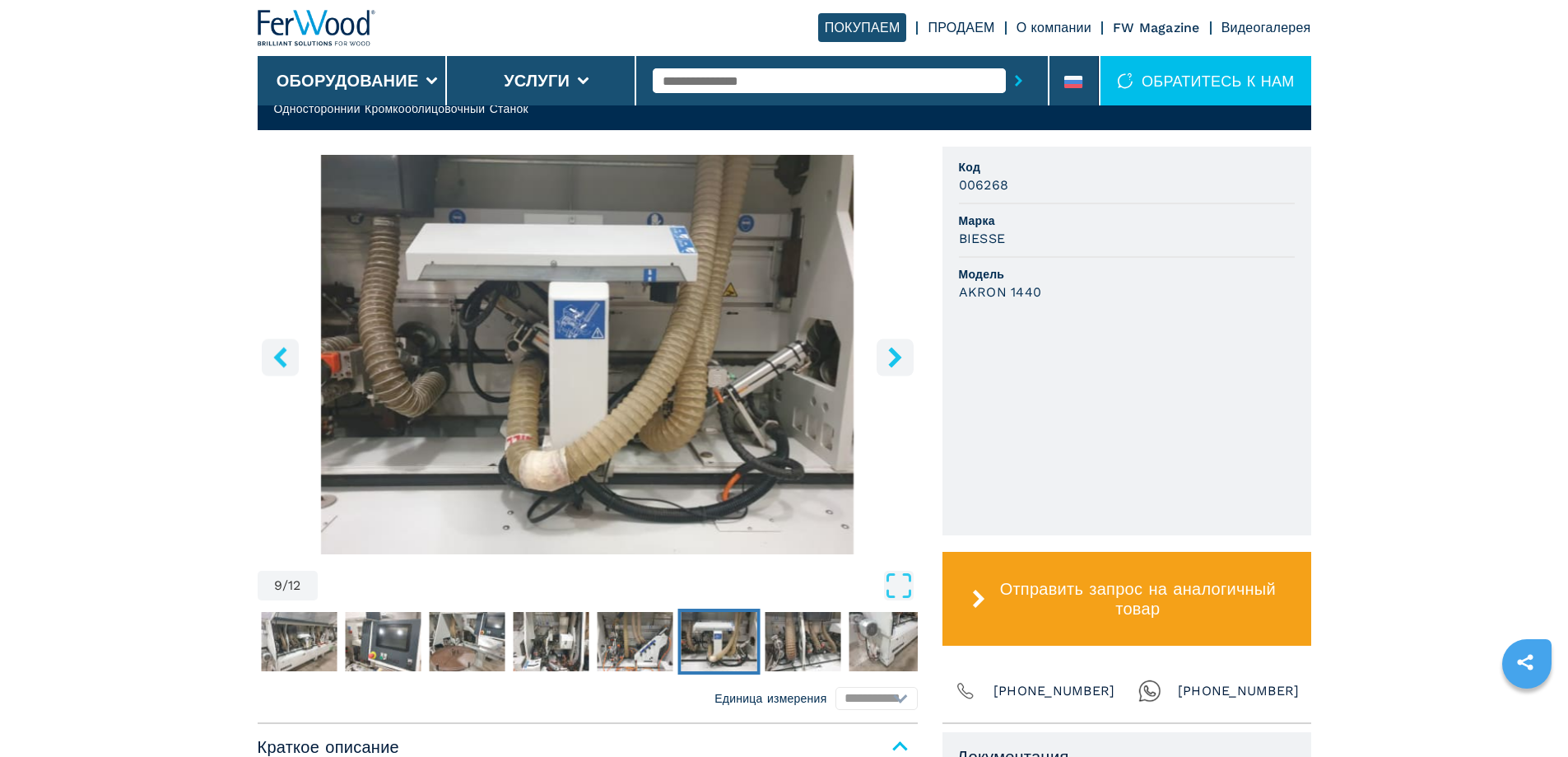
click at [885, 351] on icon "right-button" at bounding box center [896, 357] width 21 height 21
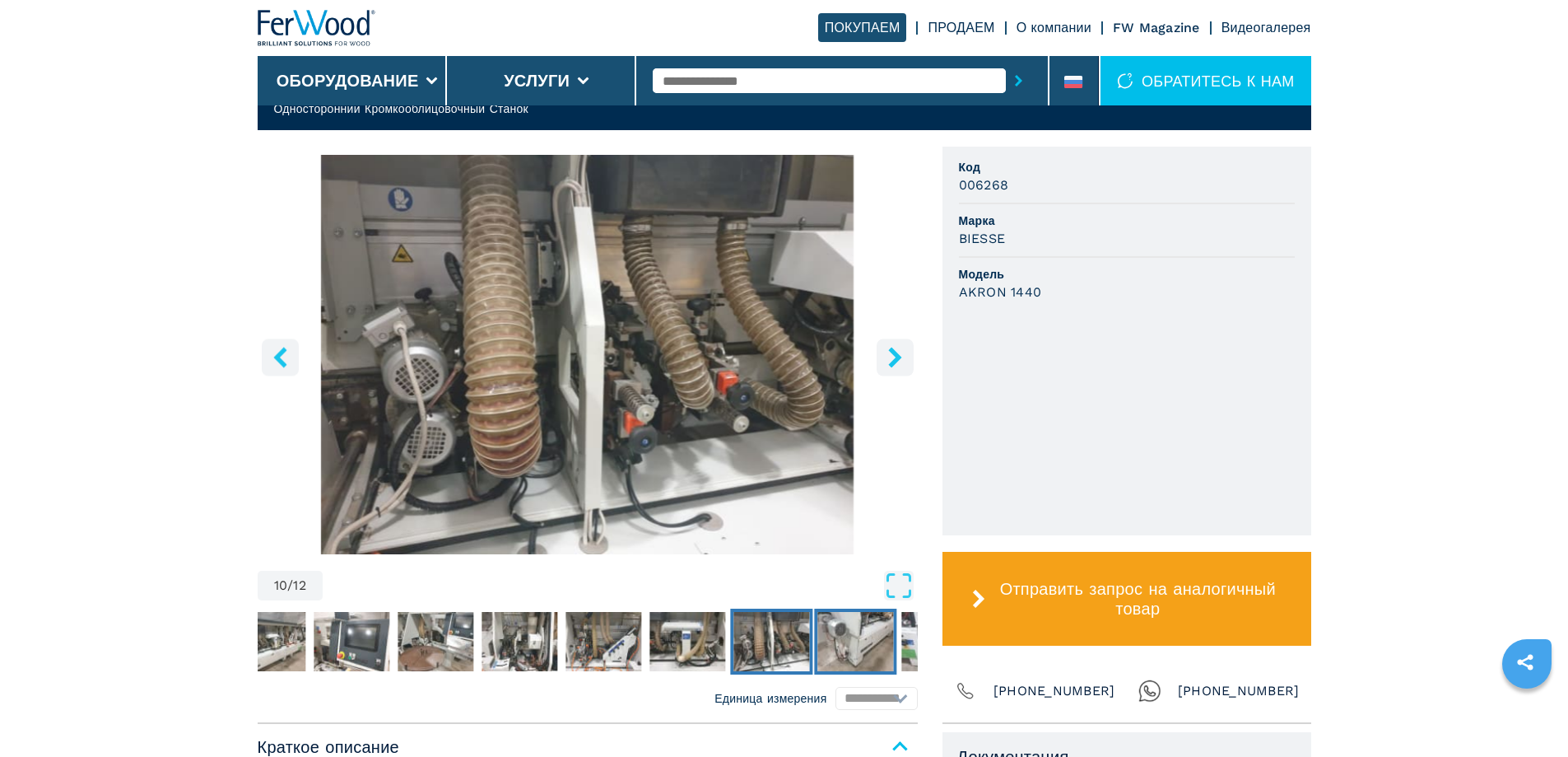
click at [837, 636] on img "Go to Slide 11" at bounding box center [855, 641] width 75 height 59
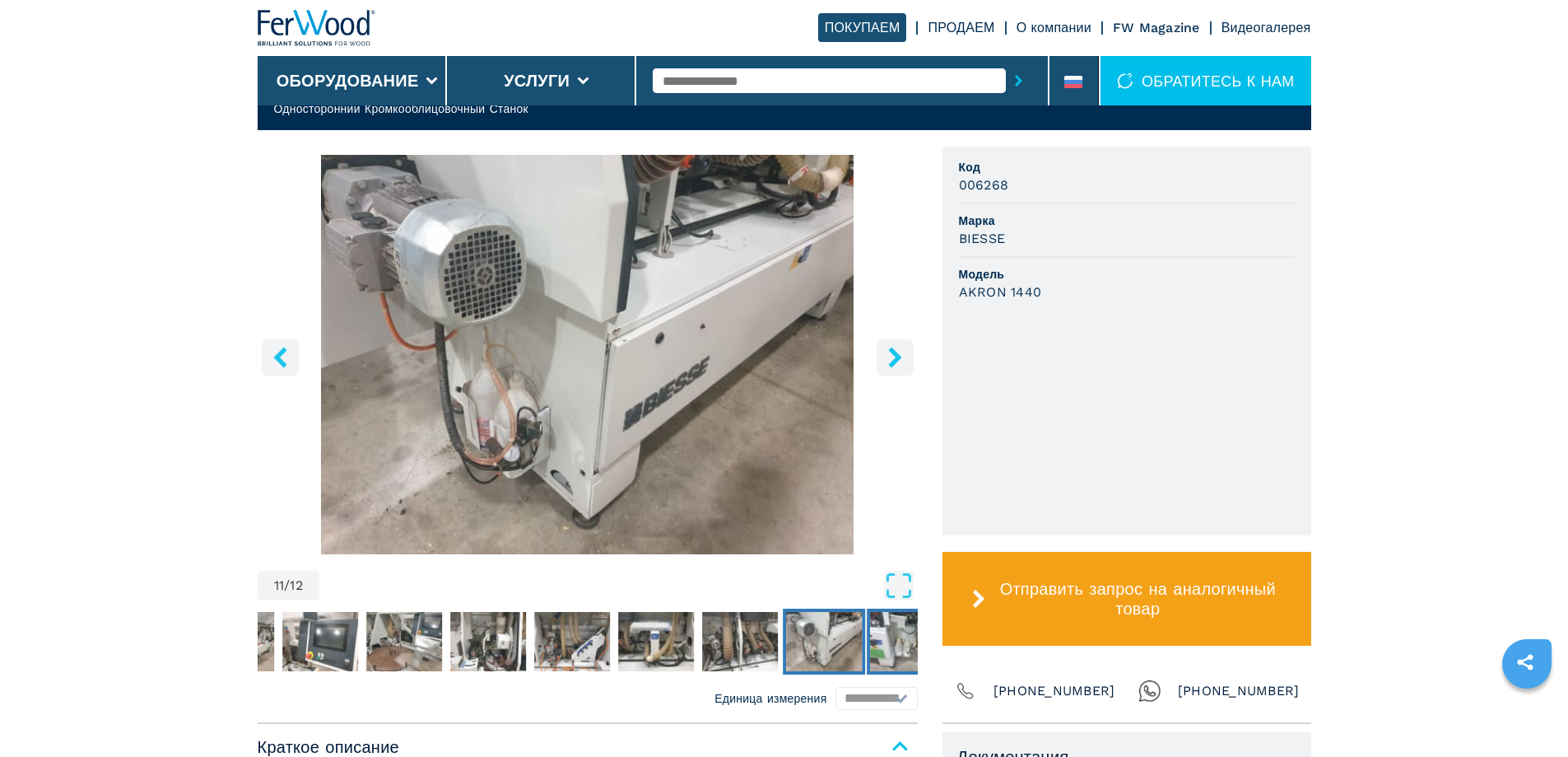
click at [897, 647] on img "Go to Slide 12" at bounding box center [908, 641] width 75 height 59
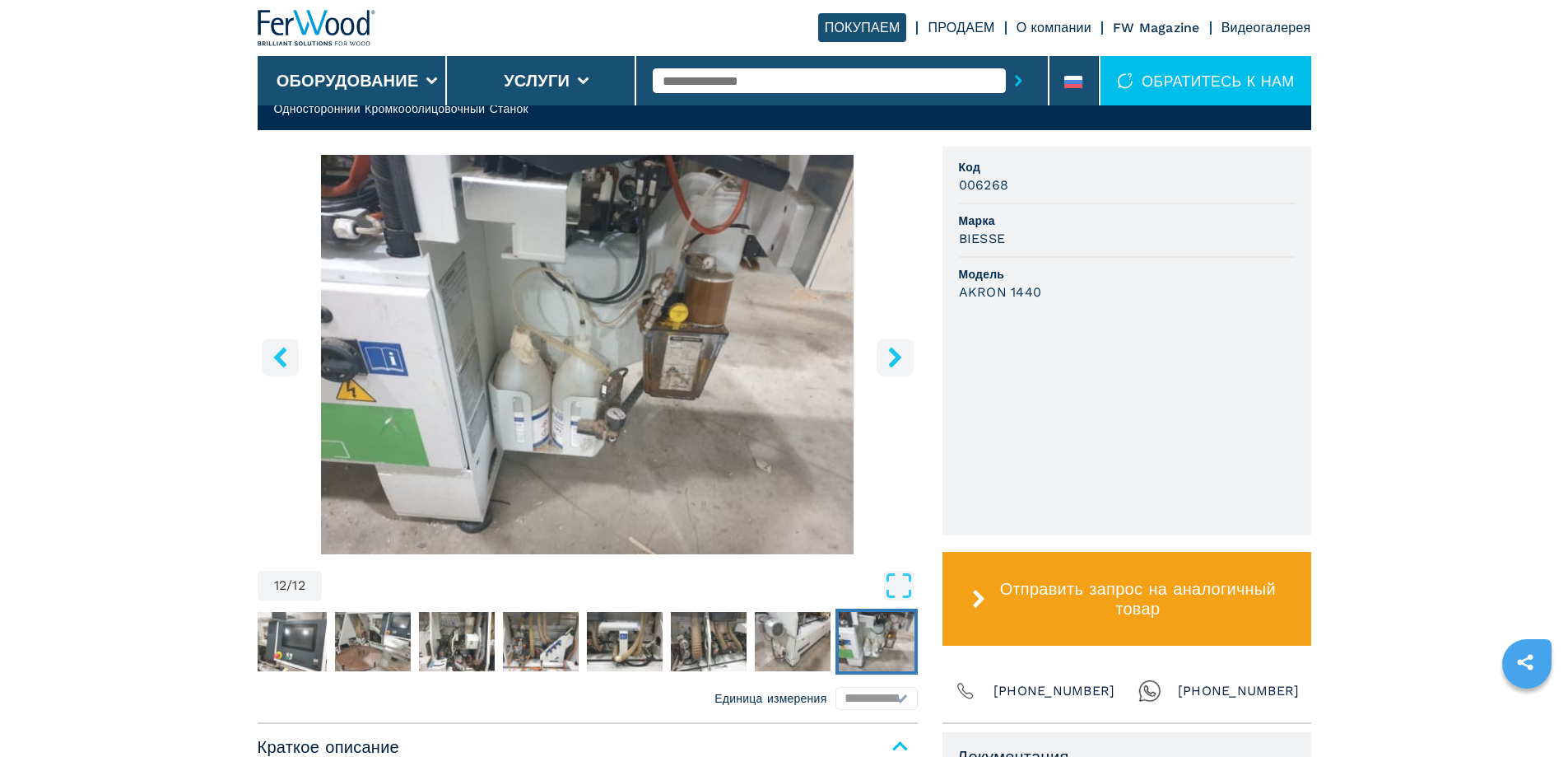
click at [882, 356] on button "right-button" at bounding box center [895, 356] width 37 height 37
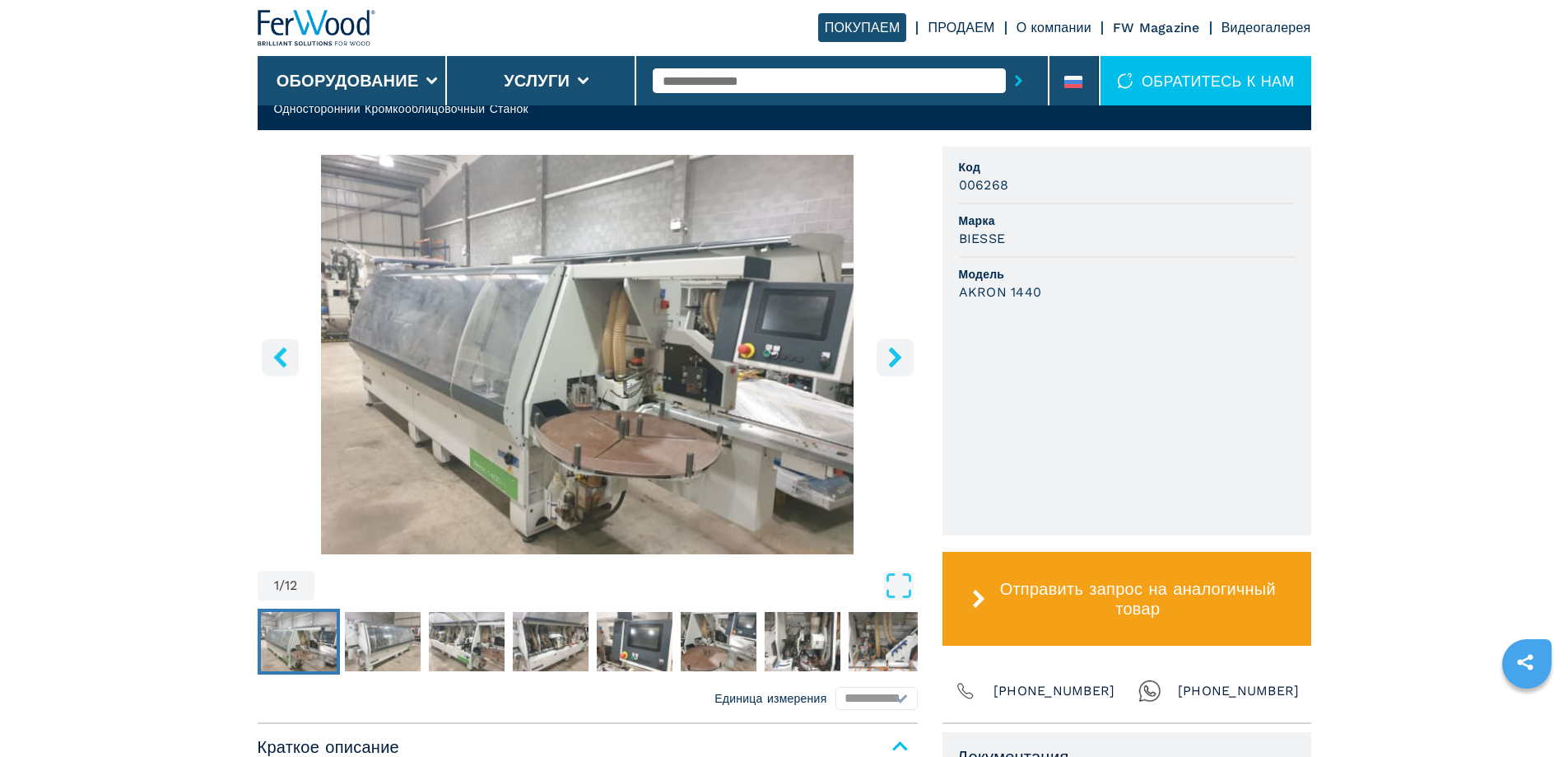
click at [290, 349] on icon "left-button" at bounding box center [280, 357] width 21 height 21
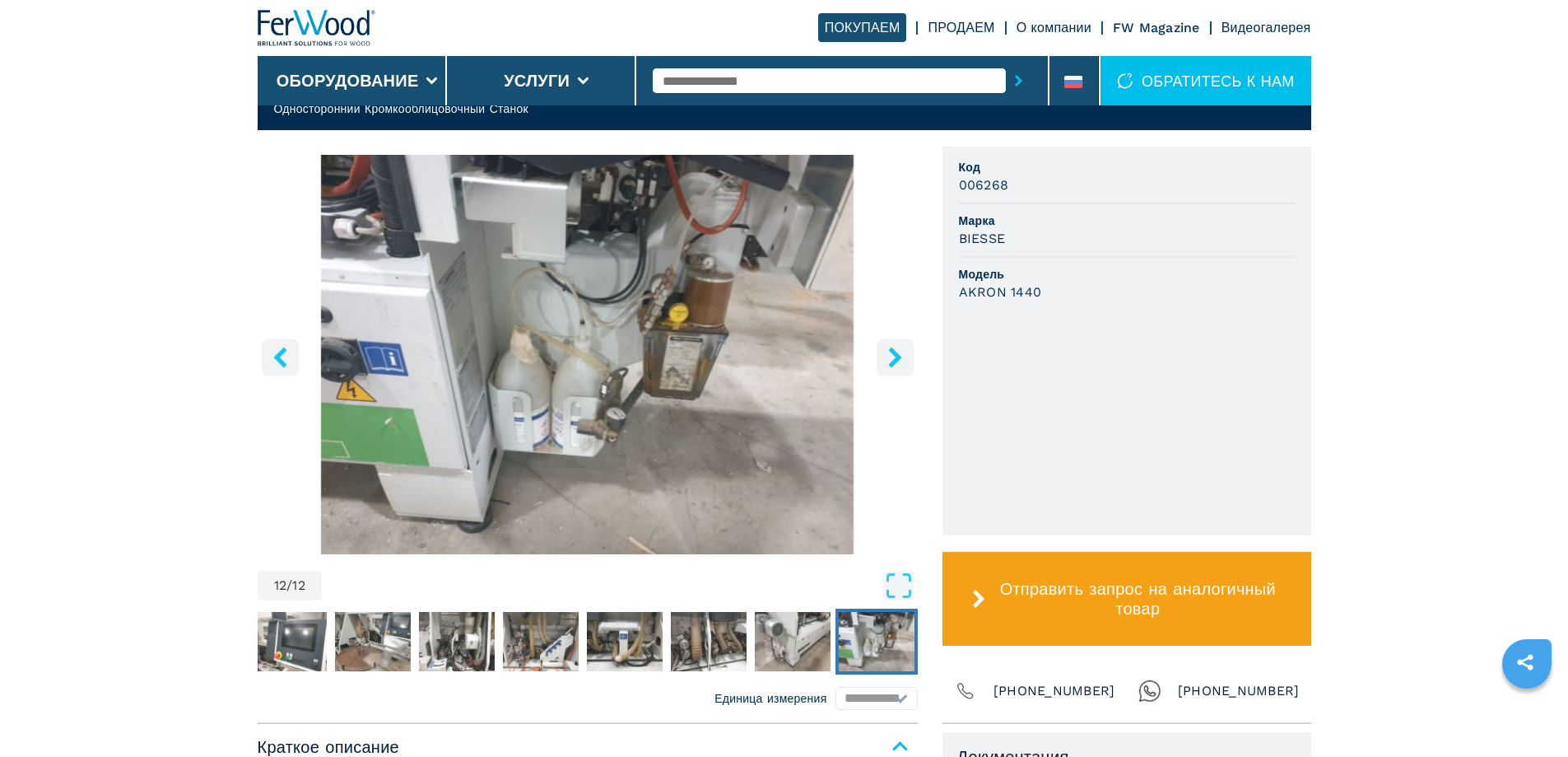
click at [884, 354] on button "right-button" at bounding box center [895, 356] width 37 height 37
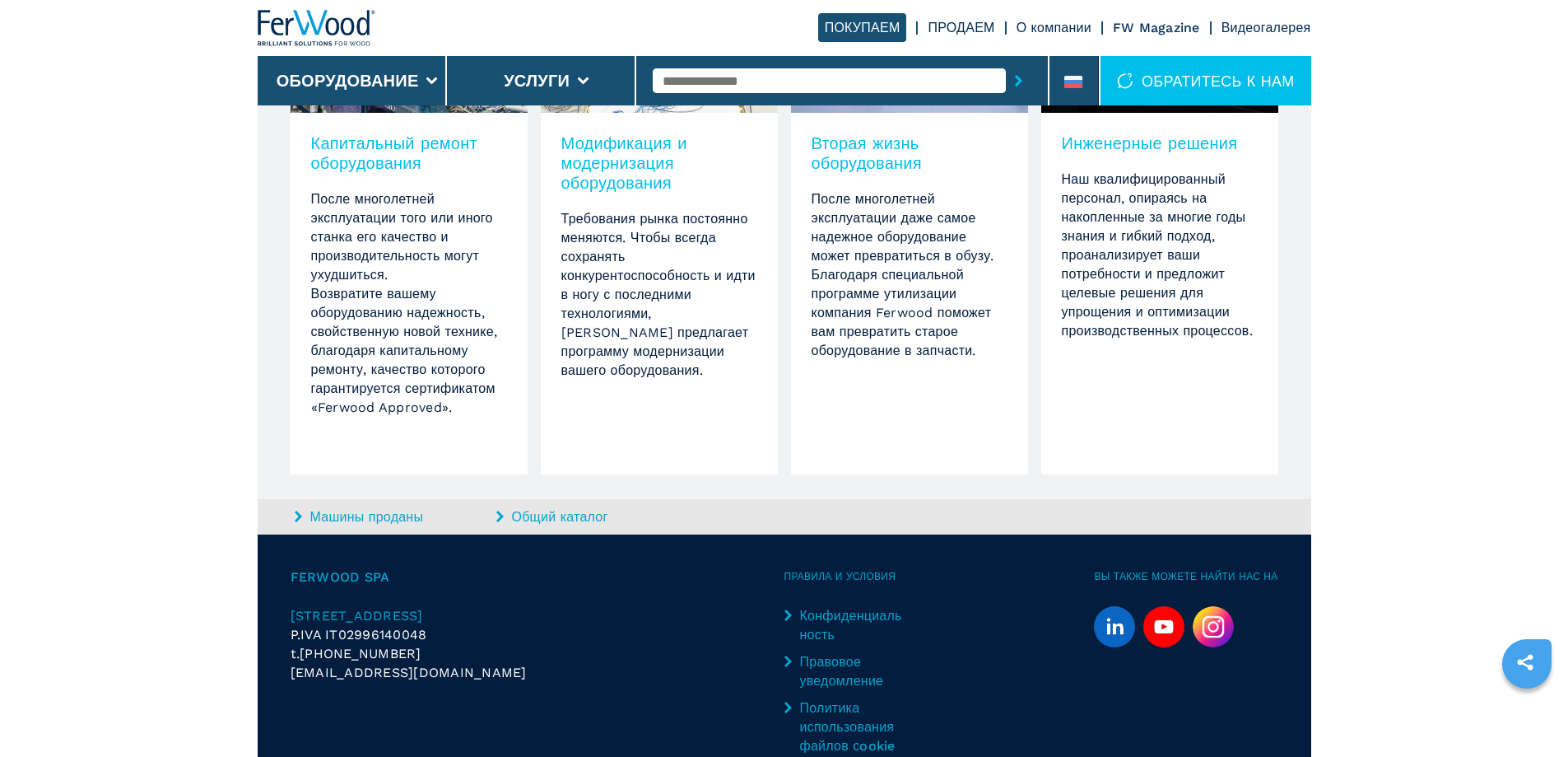
scroll to position [1648, 0]
